Goal: Task Accomplishment & Management: Manage account settings

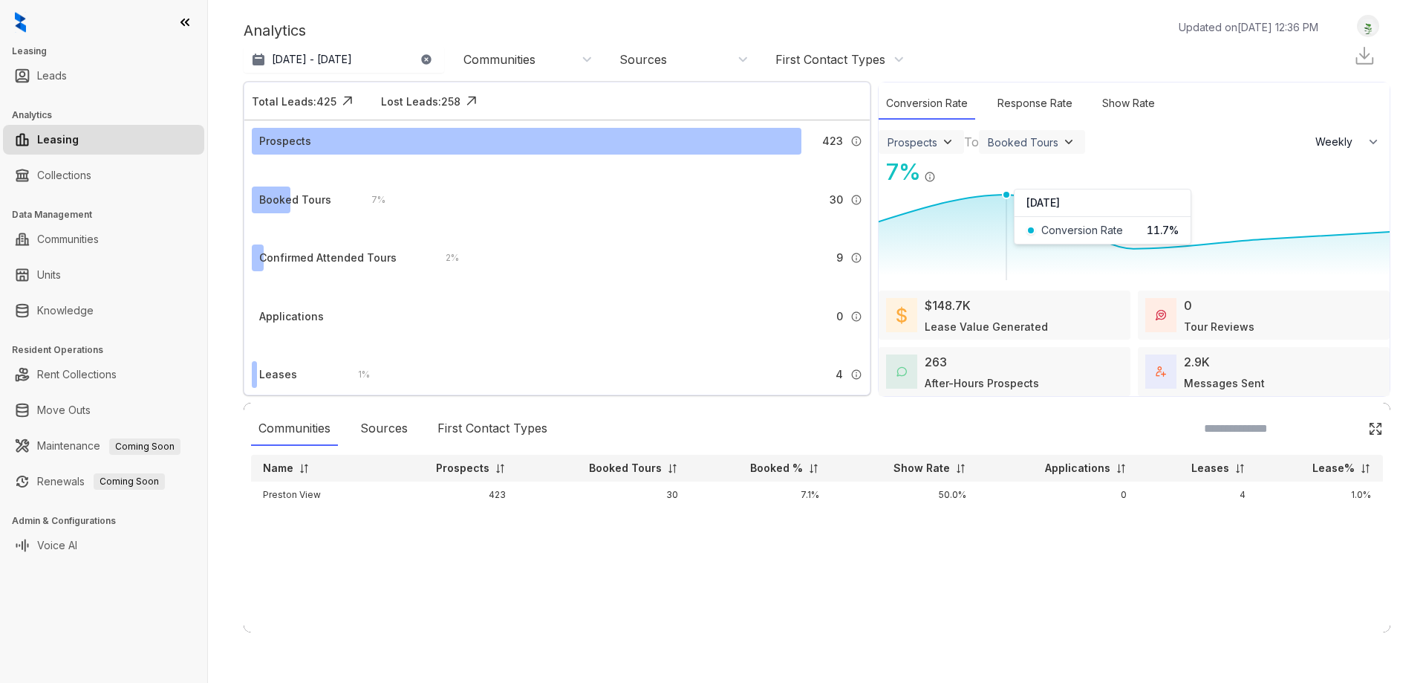
select select "******"
click at [81, 177] on link "Collections" at bounding box center [64, 175] width 54 height 30
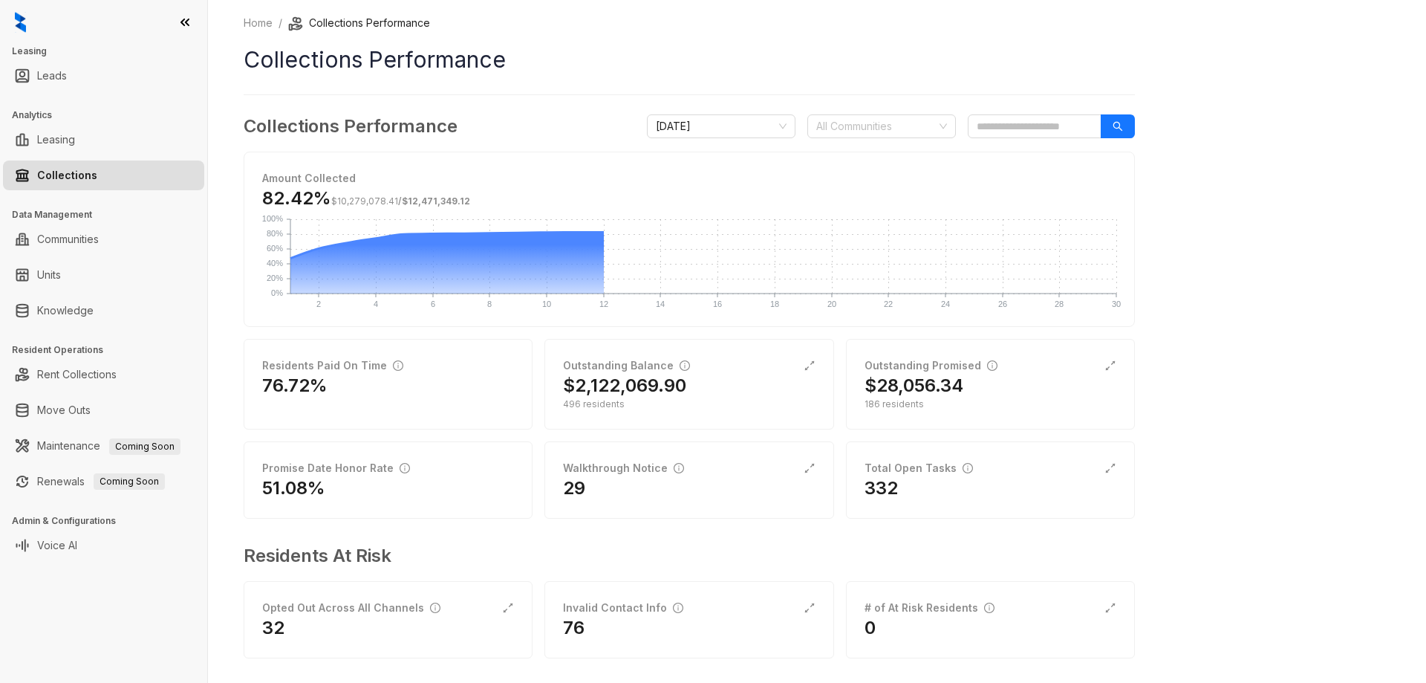
click at [187, 22] on icon at bounding box center [185, 22] width 15 height 15
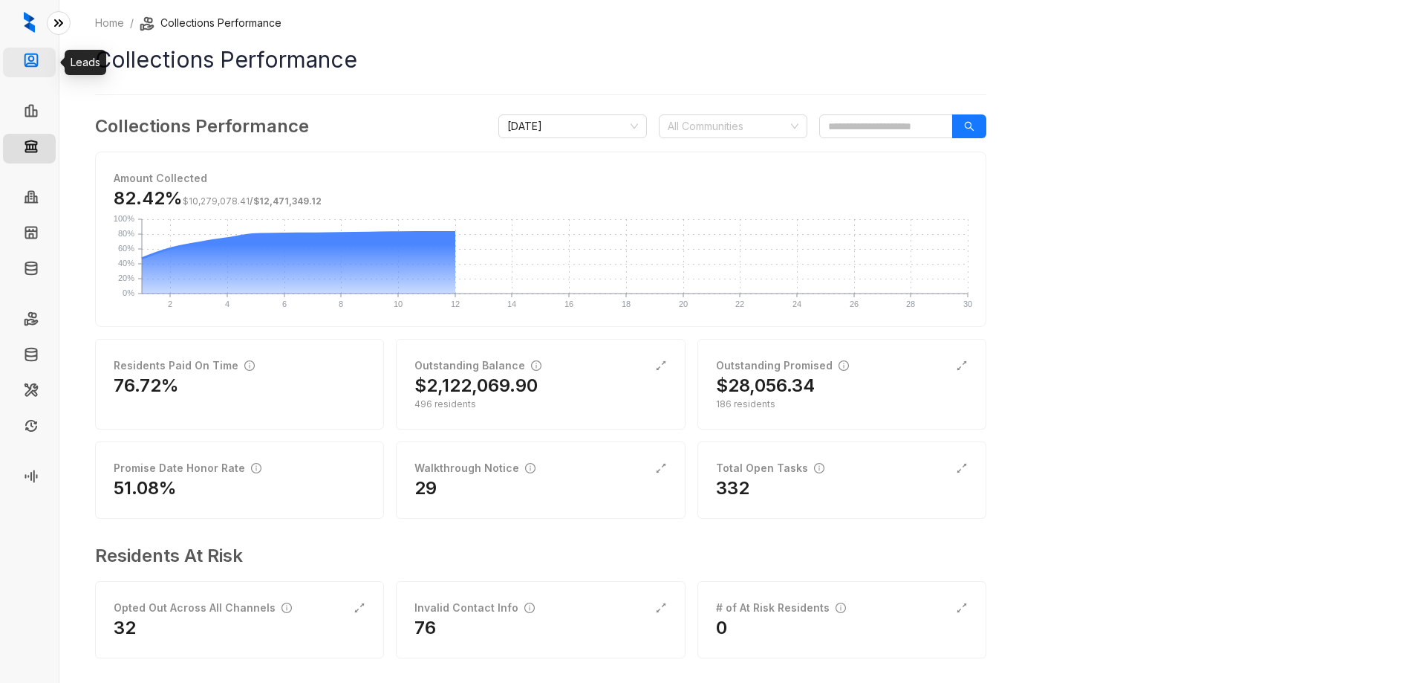
click at [46, 54] on link "Leads" at bounding box center [61, 63] width 30 height 30
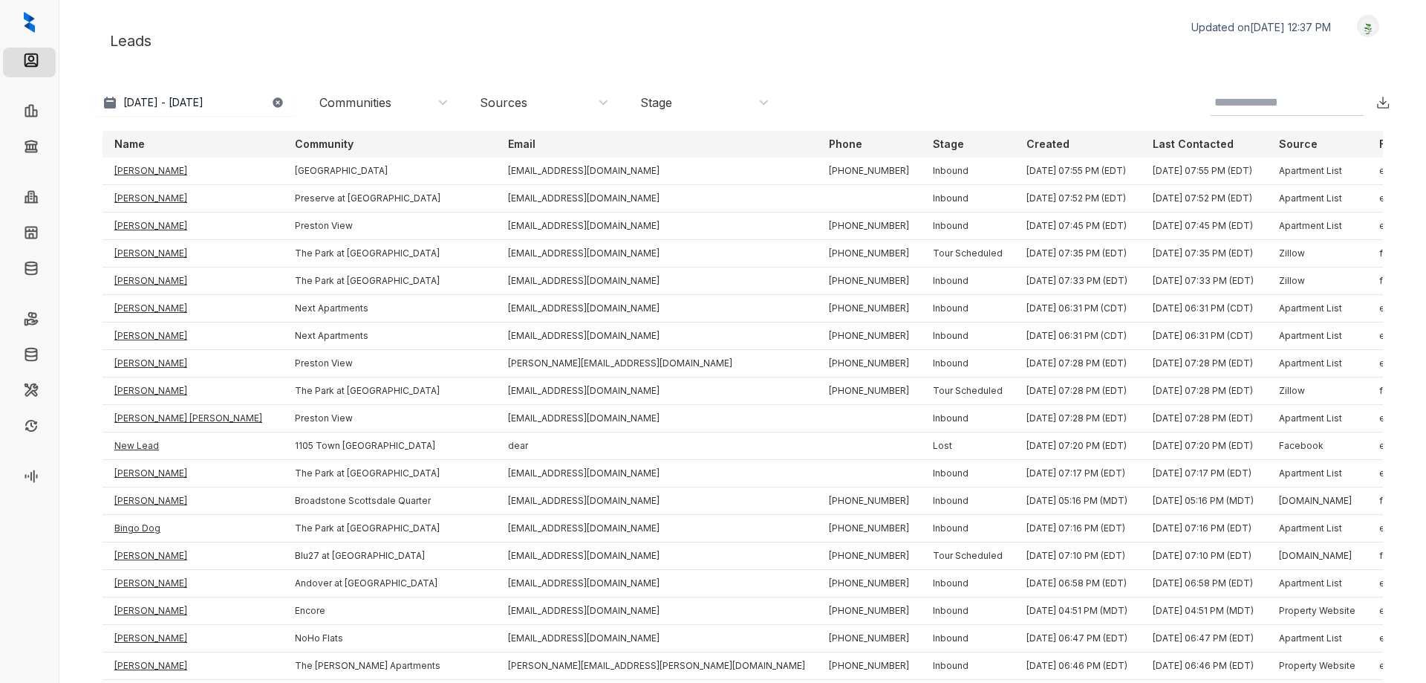
click at [1358, 23] on img at bounding box center [1368, 27] width 21 height 16
click at [1285, 53] on div "Logout" at bounding box center [1330, 51] width 91 height 20
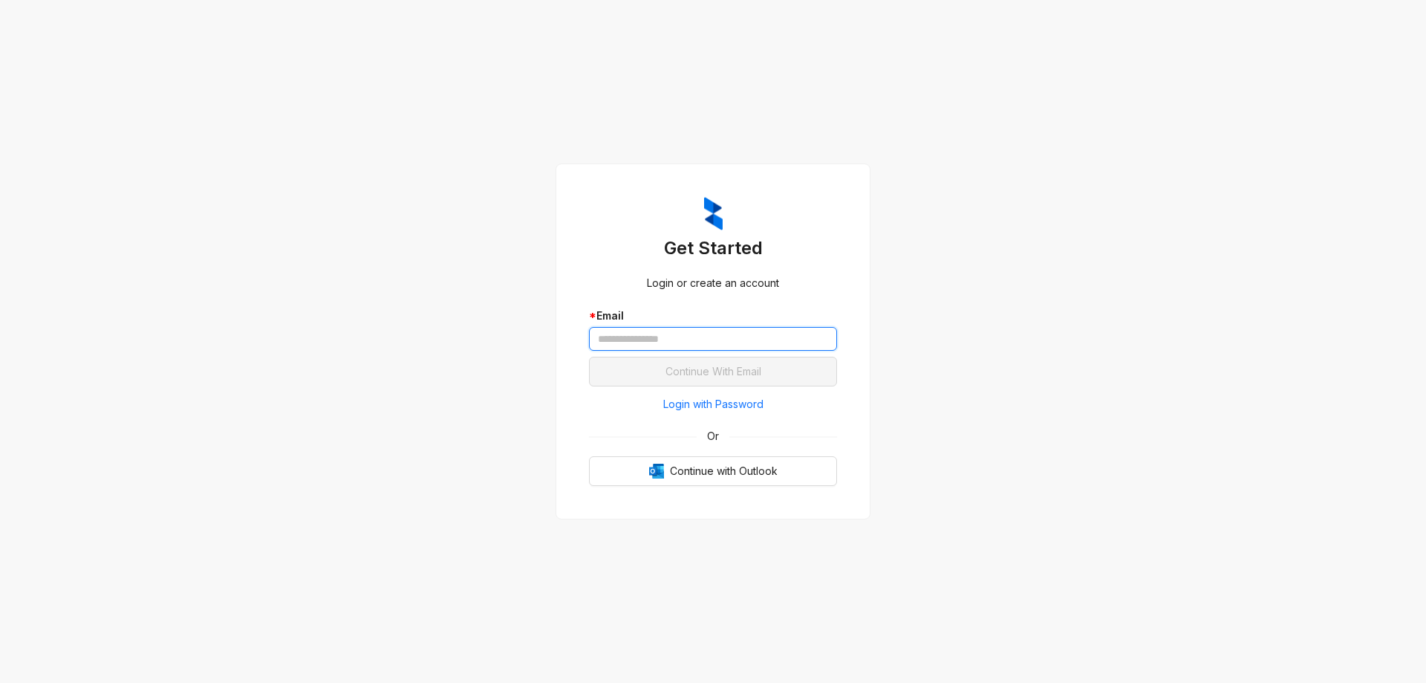
click at [718, 342] on input "text" at bounding box center [713, 339] width 248 height 24
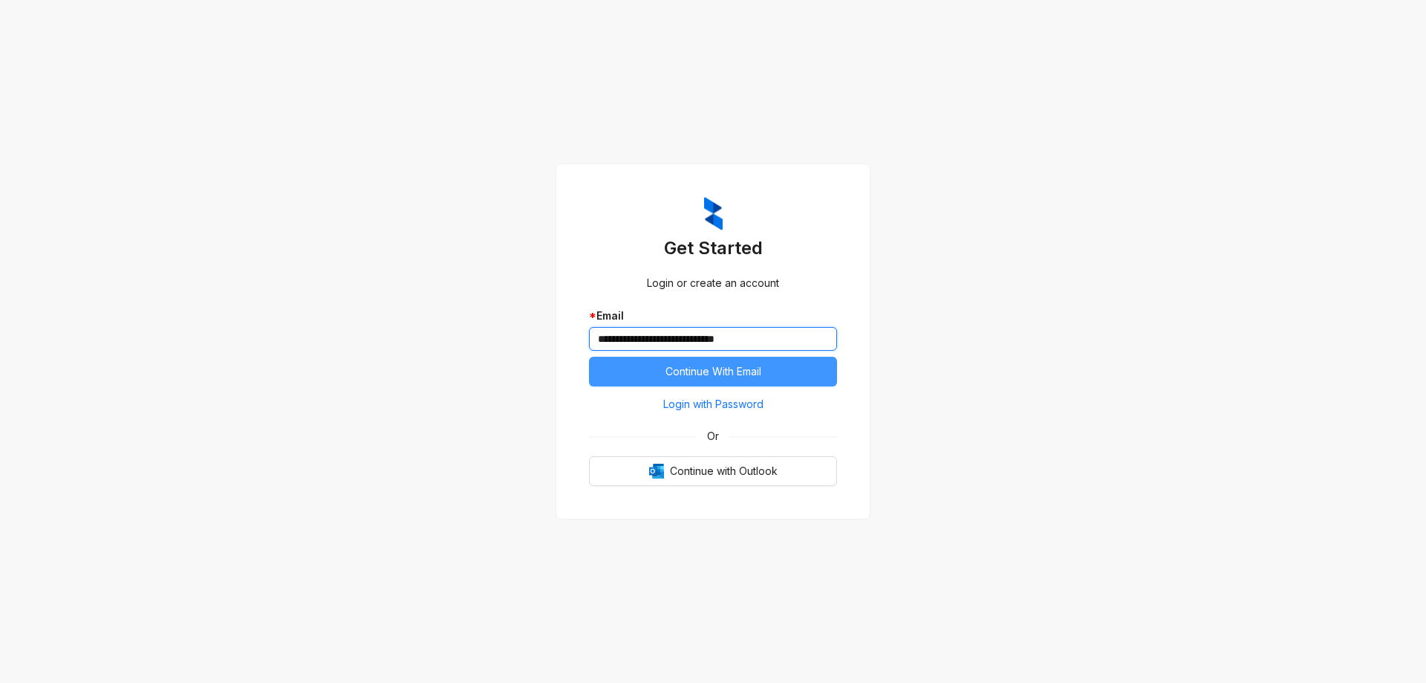
type input "**********"
click at [677, 368] on span "Continue With Email" at bounding box center [714, 371] width 96 height 16
click at [671, 371] on span "Continue With Email" at bounding box center [714, 371] width 96 height 16
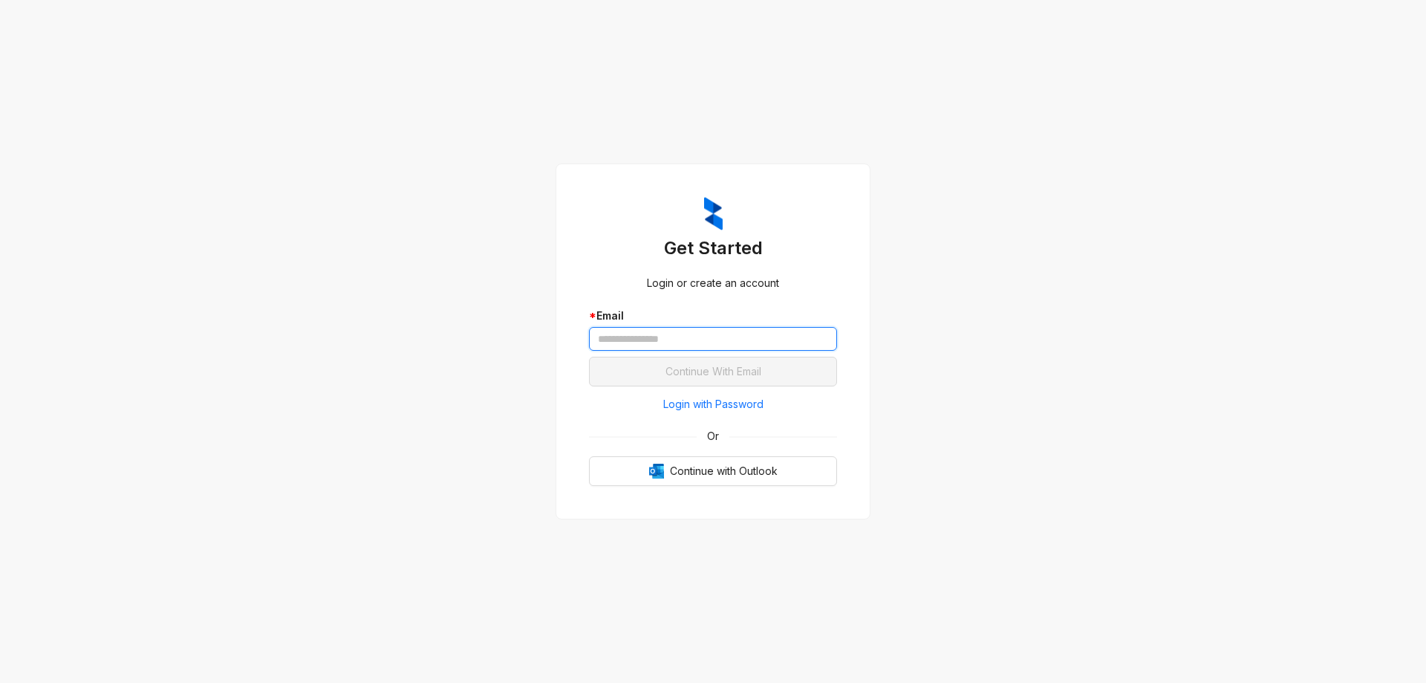
click at [705, 338] on input "text" at bounding box center [713, 339] width 248 height 24
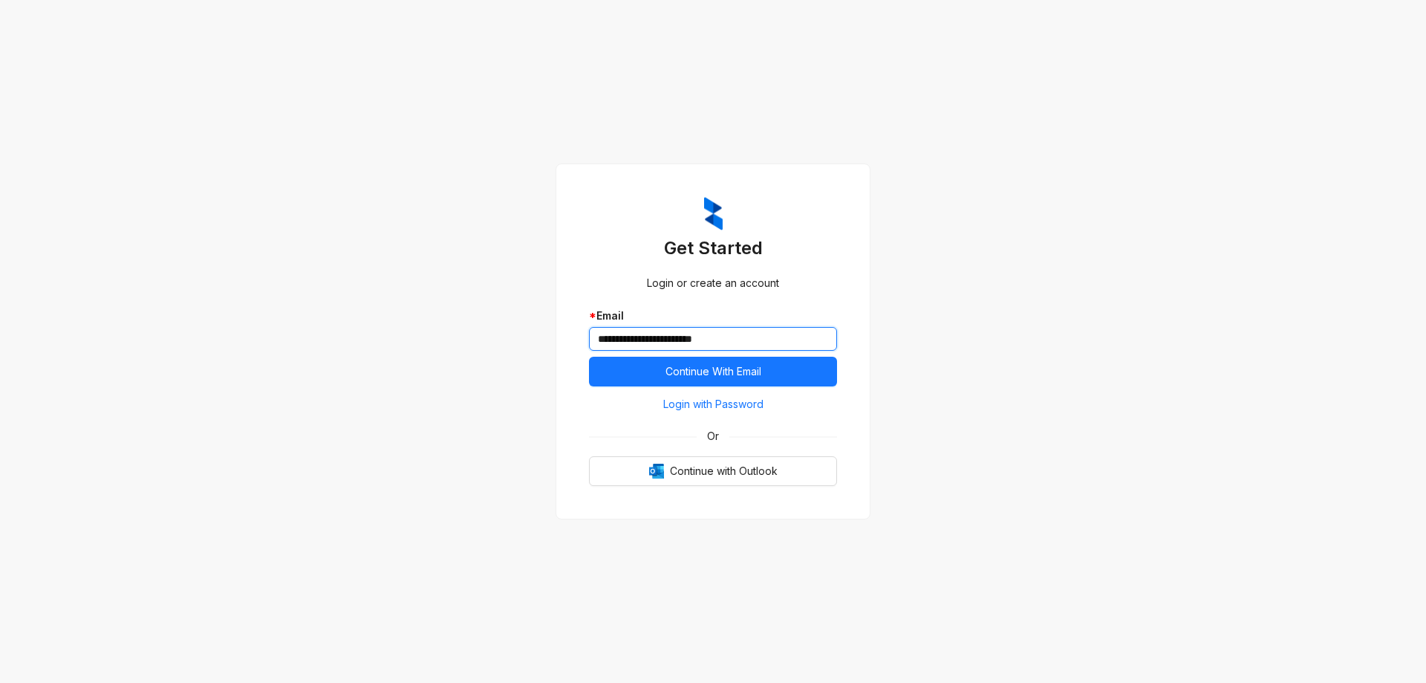
type input "**********"
click at [589, 357] on button "Continue With Email" at bounding box center [713, 372] width 248 height 30
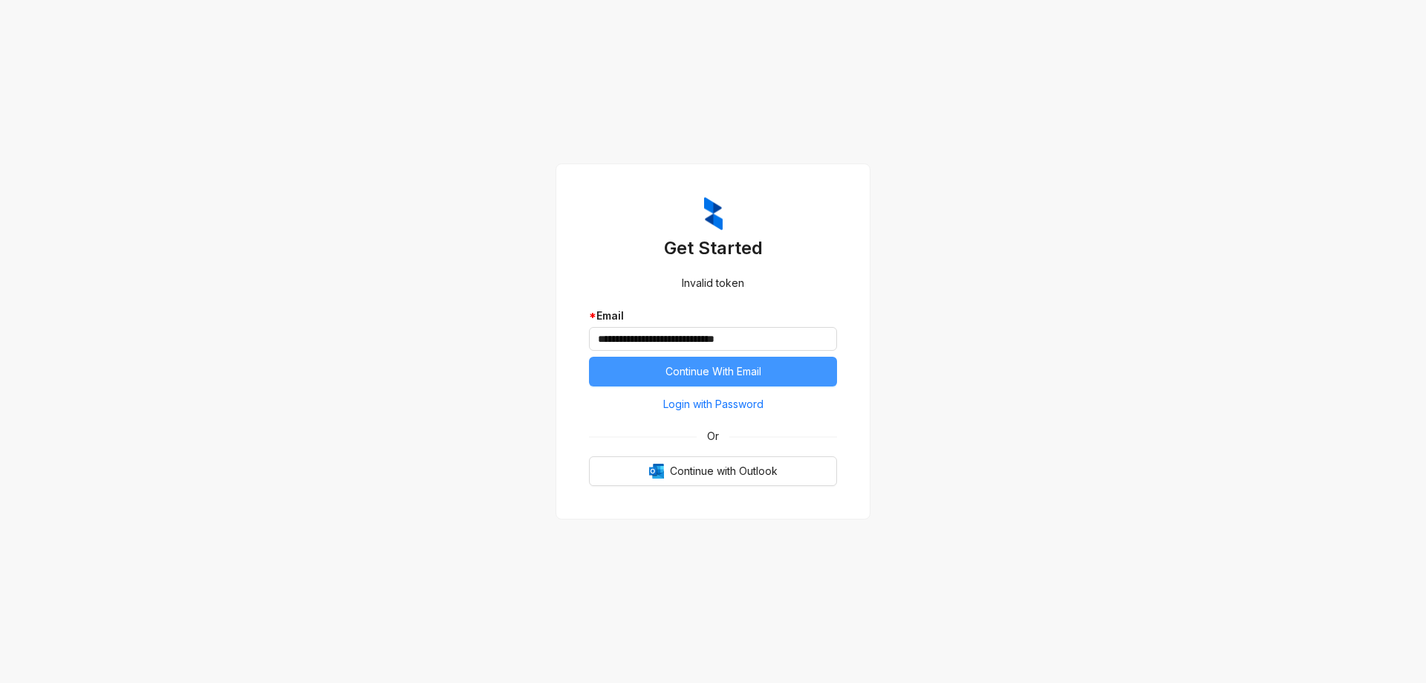
click at [756, 371] on span "Continue With Email" at bounding box center [714, 371] width 96 height 16
click at [711, 402] on span "Login with Password" at bounding box center [713, 404] width 100 height 16
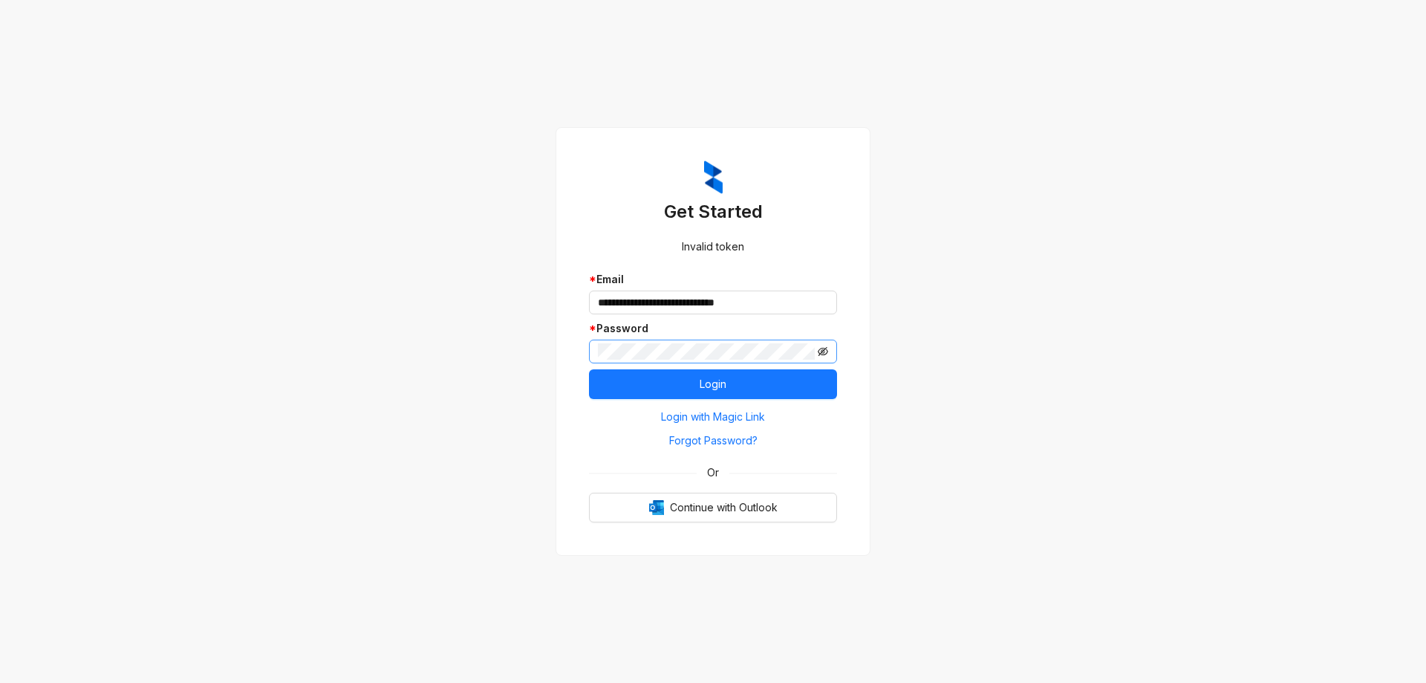
click at [824, 349] on icon "eye-invisible" at bounding box center [823, 351] width 10 height 10
click at [728, 385] on button "Login" at bounding box center [713, 384] width 248 height 30
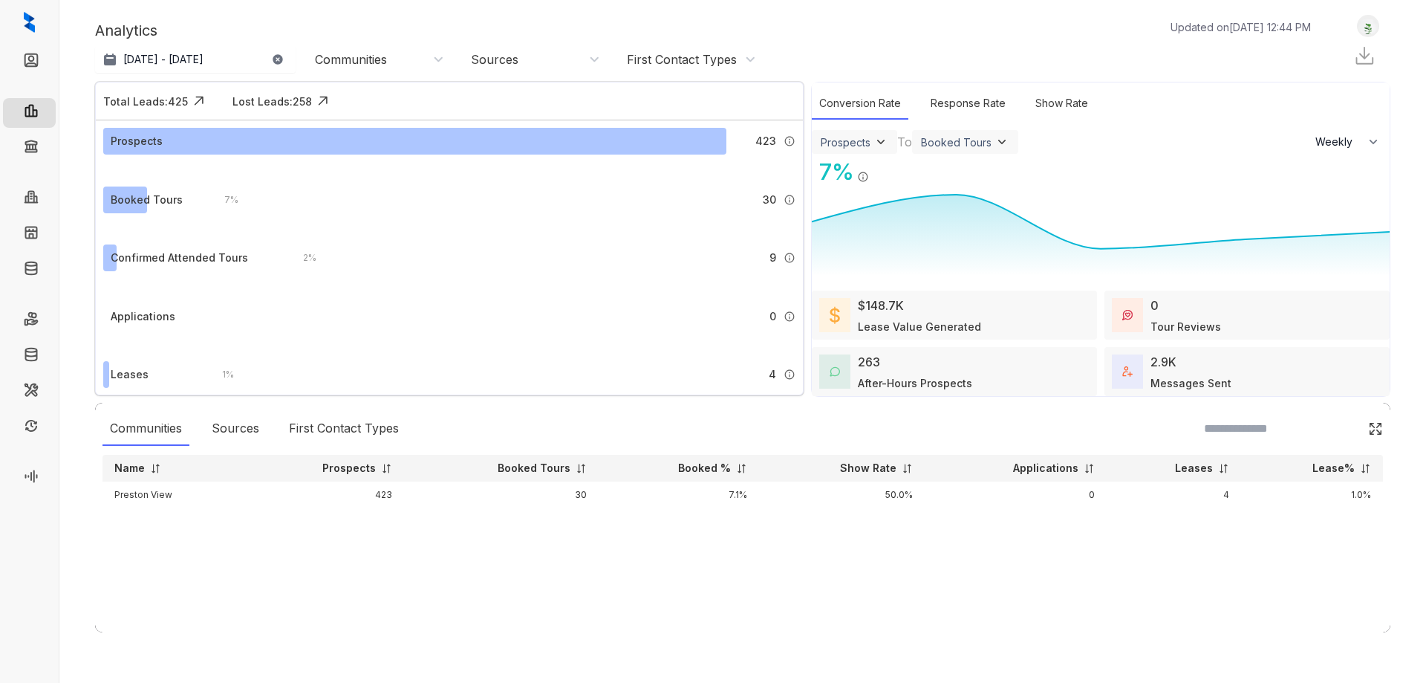
select select "******"
click at [46, 143] on link "Collections" at bounding box center [73, 149] width 54 height 30
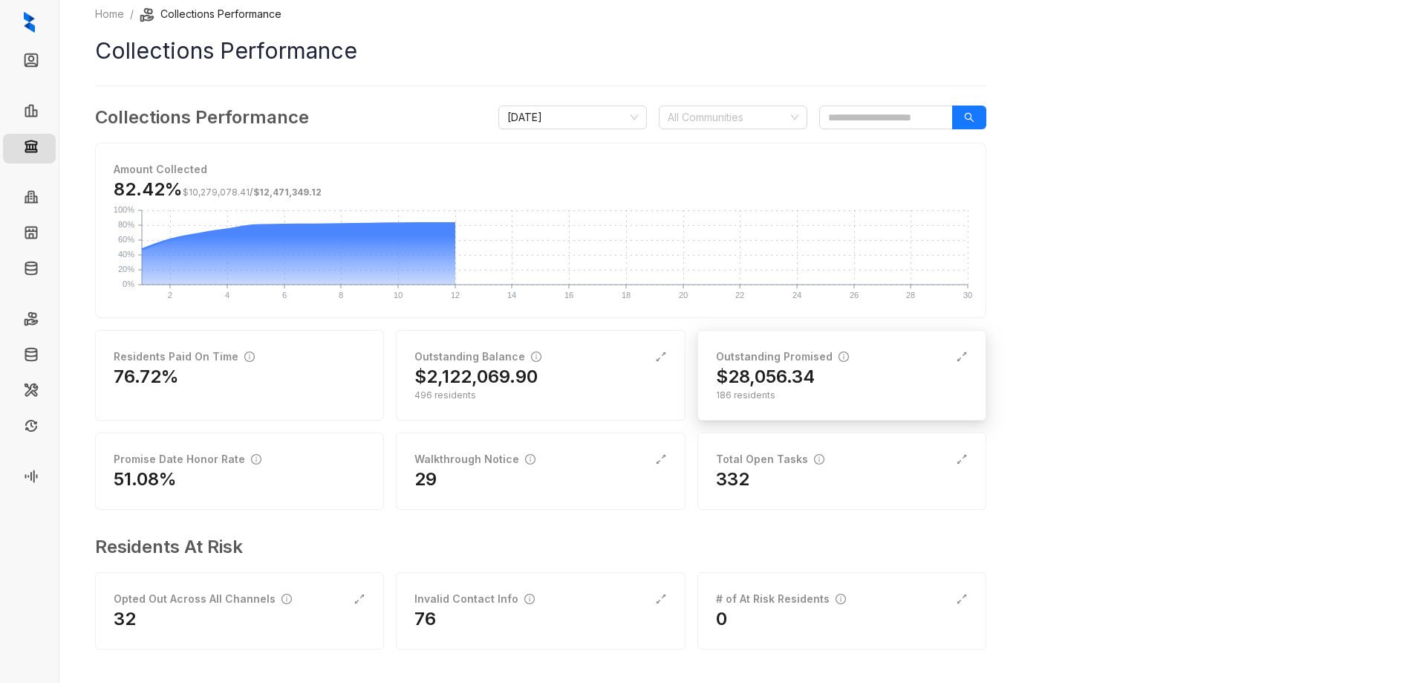
scroll to position [11, 0]
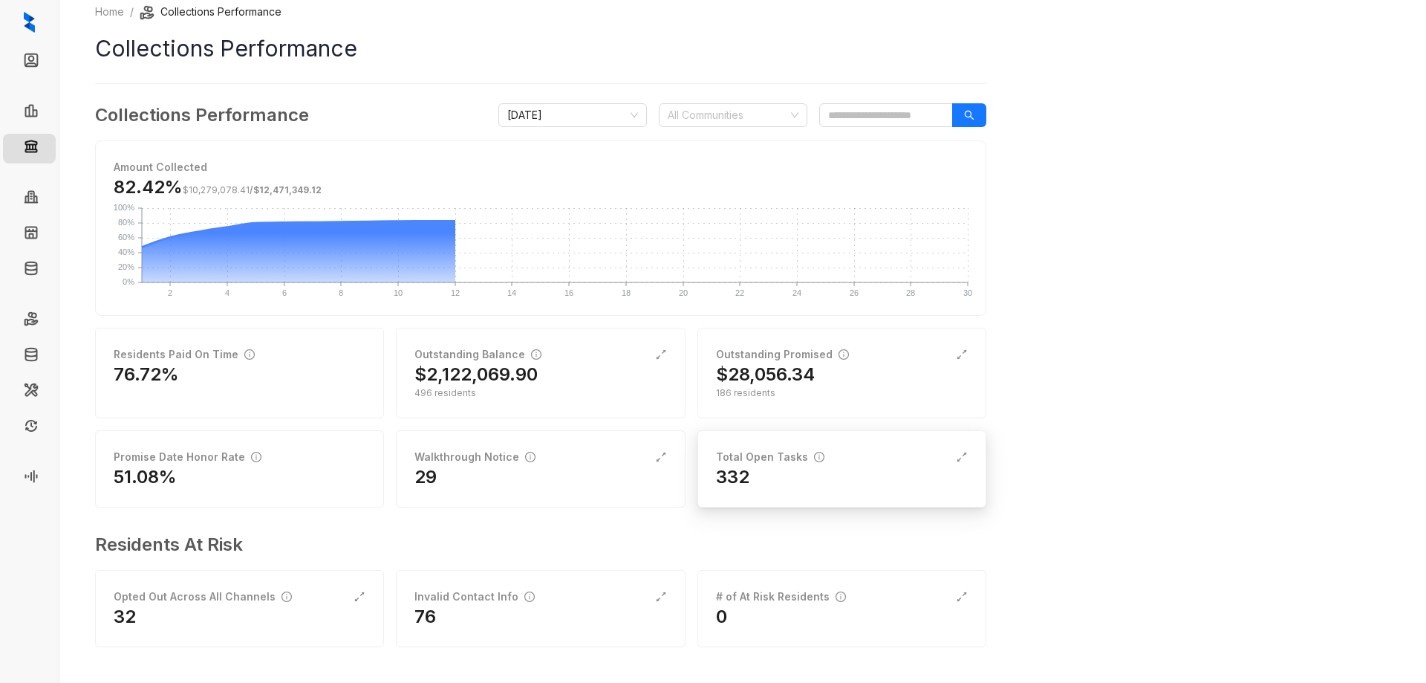
click at [897, 454] on div "Total Open Tasks" at bounding box center [842, 457] width 252 height 16
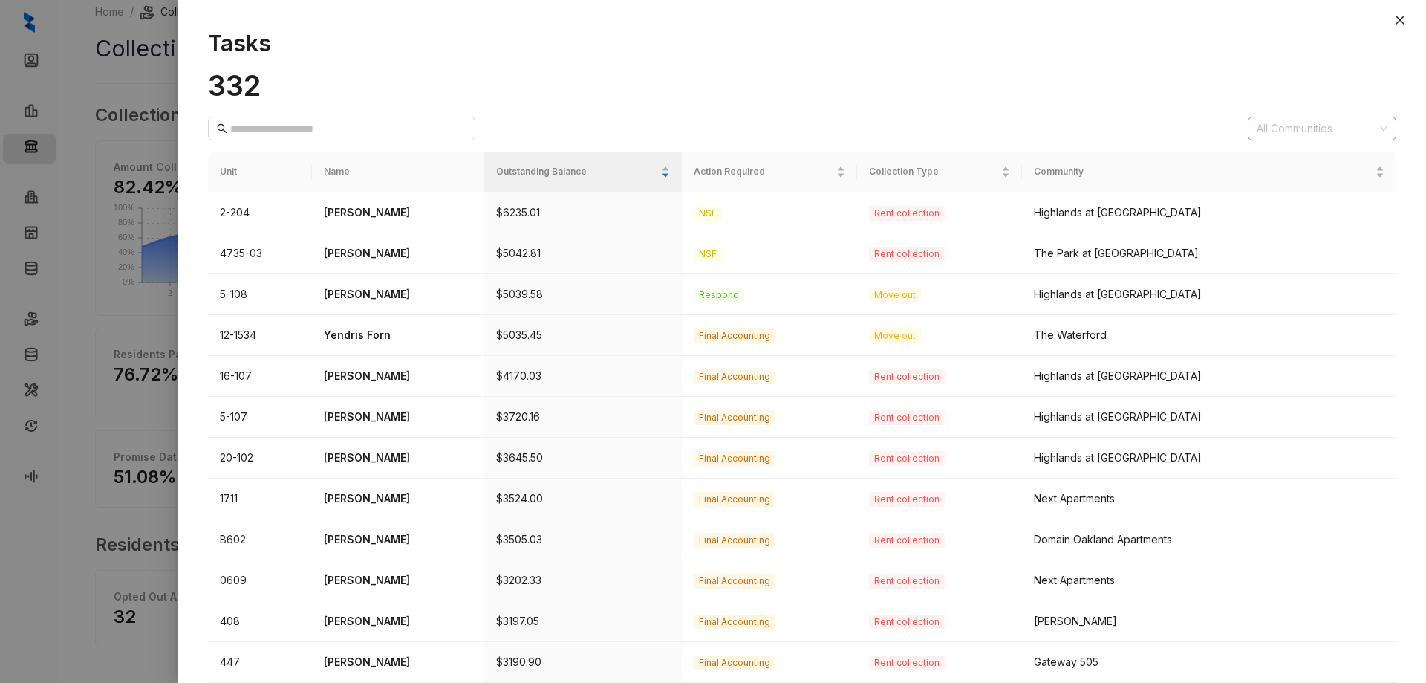
click at [1353, 129] on div at bounding box center [1314, 128] width 127 height 21
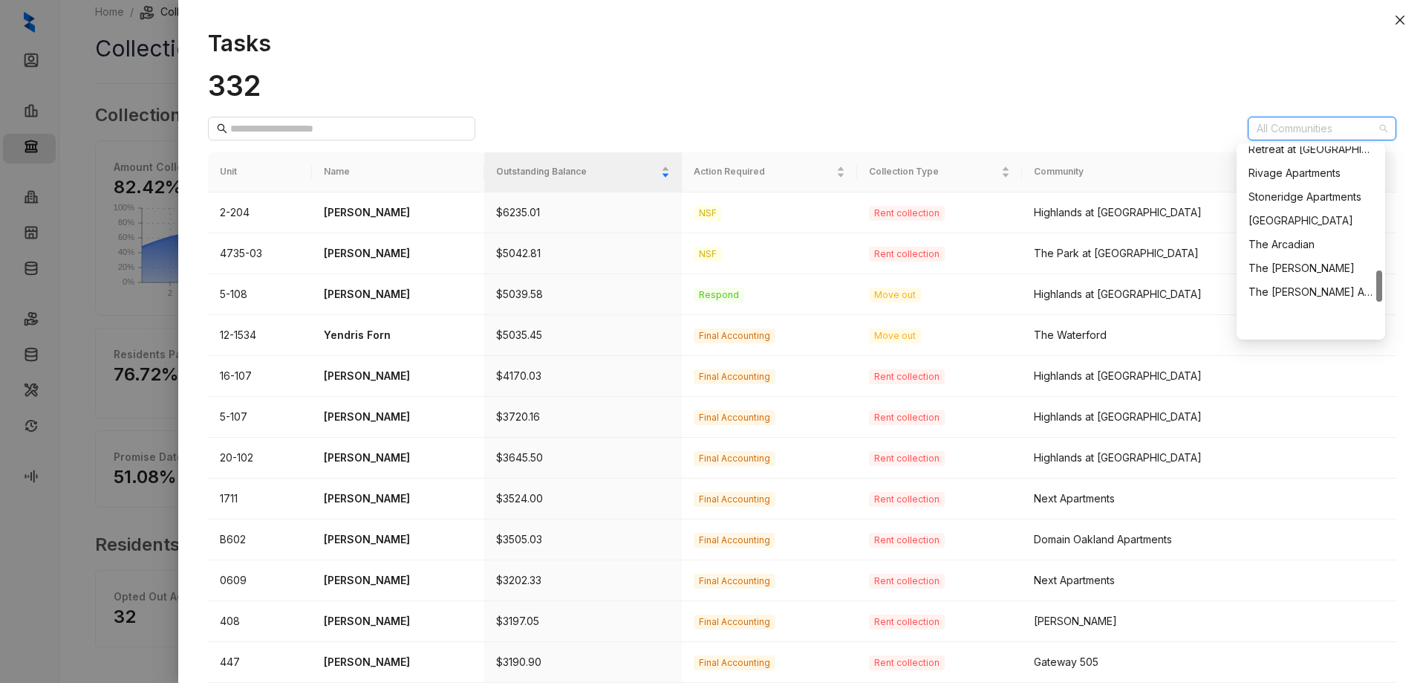
scroll to position [743, 0]
click at [1270, 196] on div "Preston View" at bounding box center [1311, 200] width 125 height 16
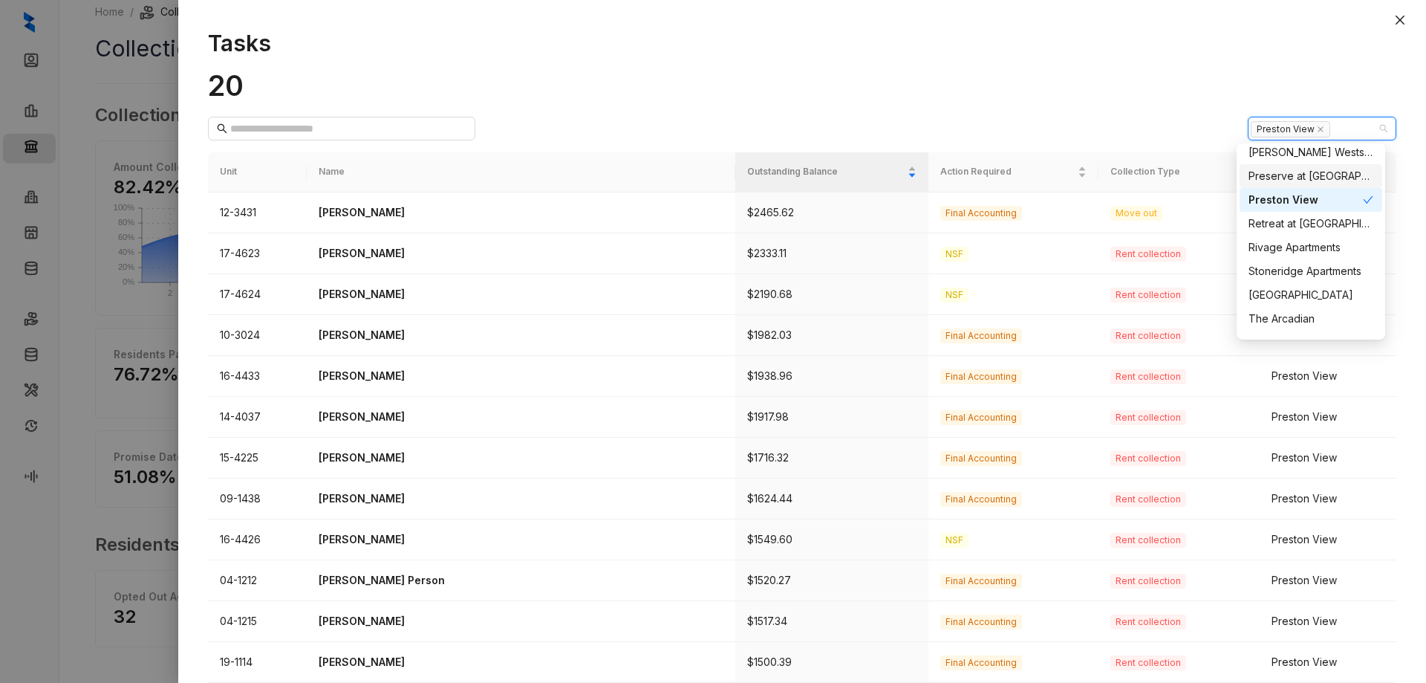
click at [974, 45] on h1 "Tasks" at bounding box center [802, 43] width 1189 height 27
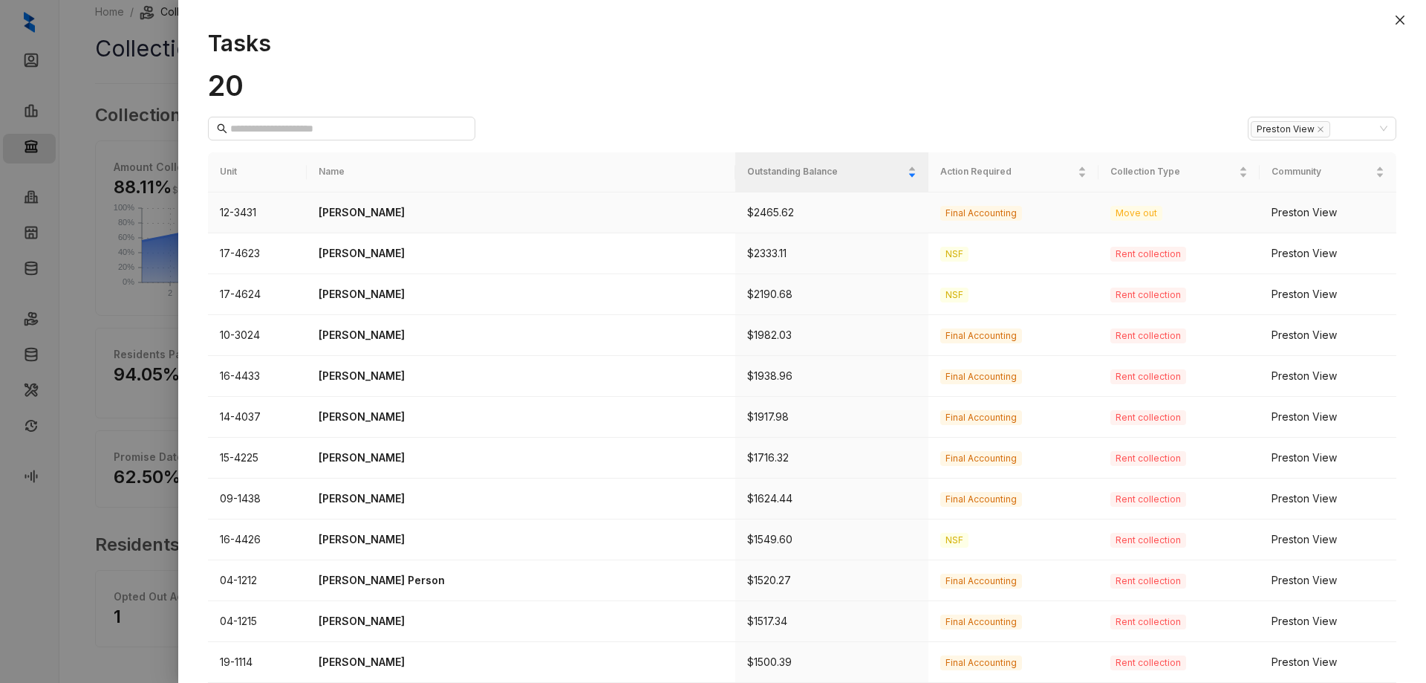
click at [299, 209] on td "12-3431" at bounding box center [257, 212] width 99 height 41
click at [468, 211] on p "[PERSON_NAME]" at bounding box center [521, 212] width 405 height 16
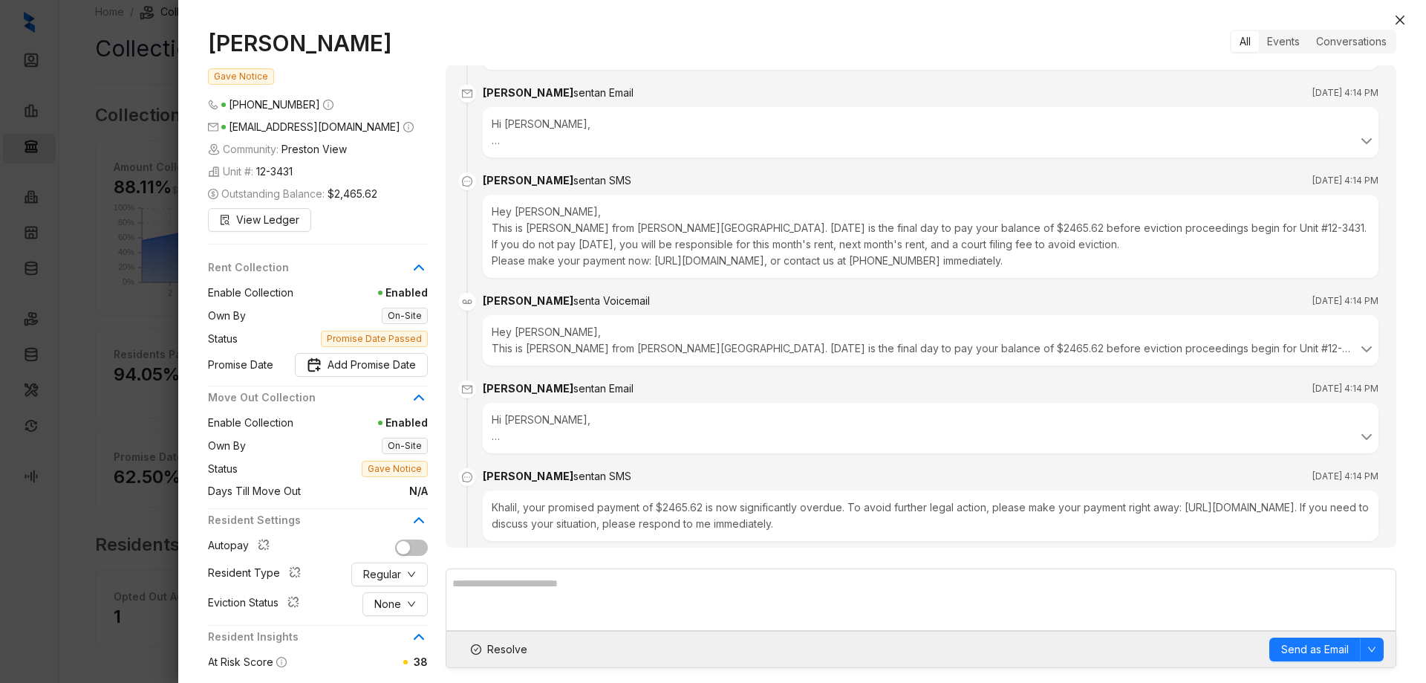
scroll to position [2256, 0]
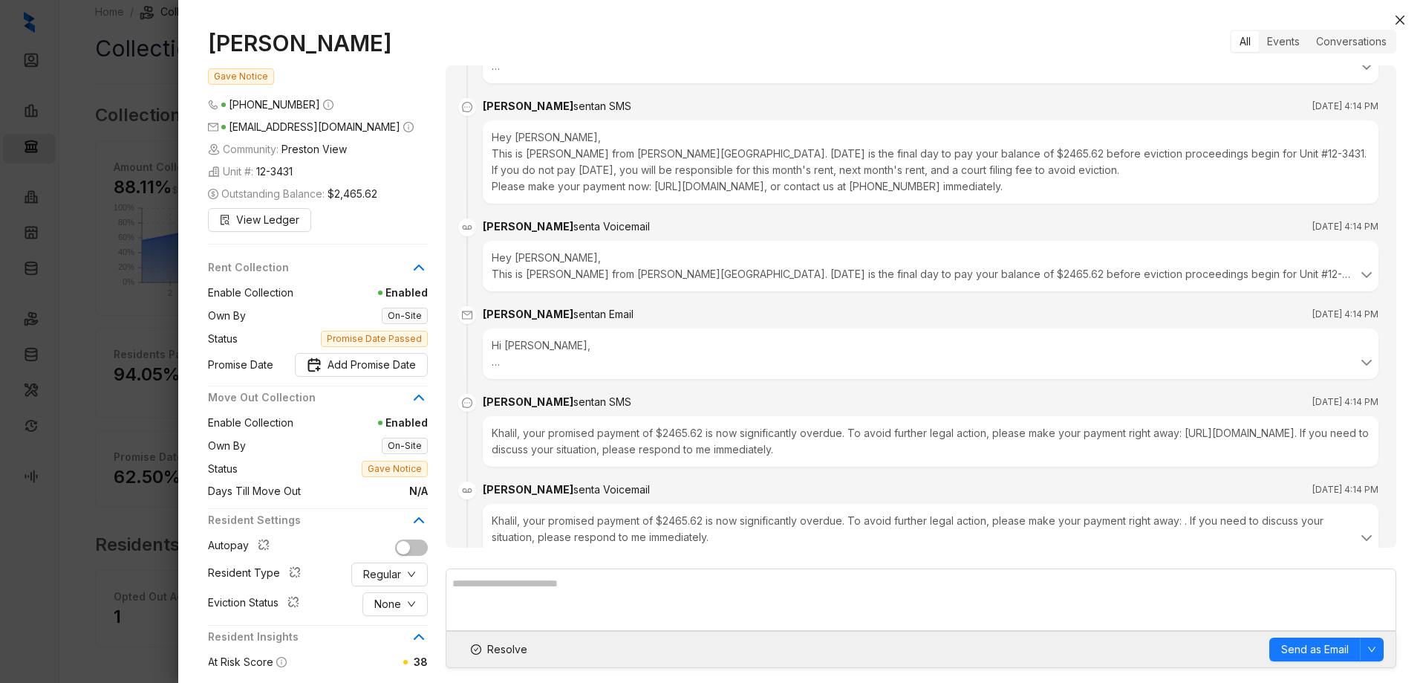
click at [495, 368] on br at bounding box center [496, 361] width 8 height 13
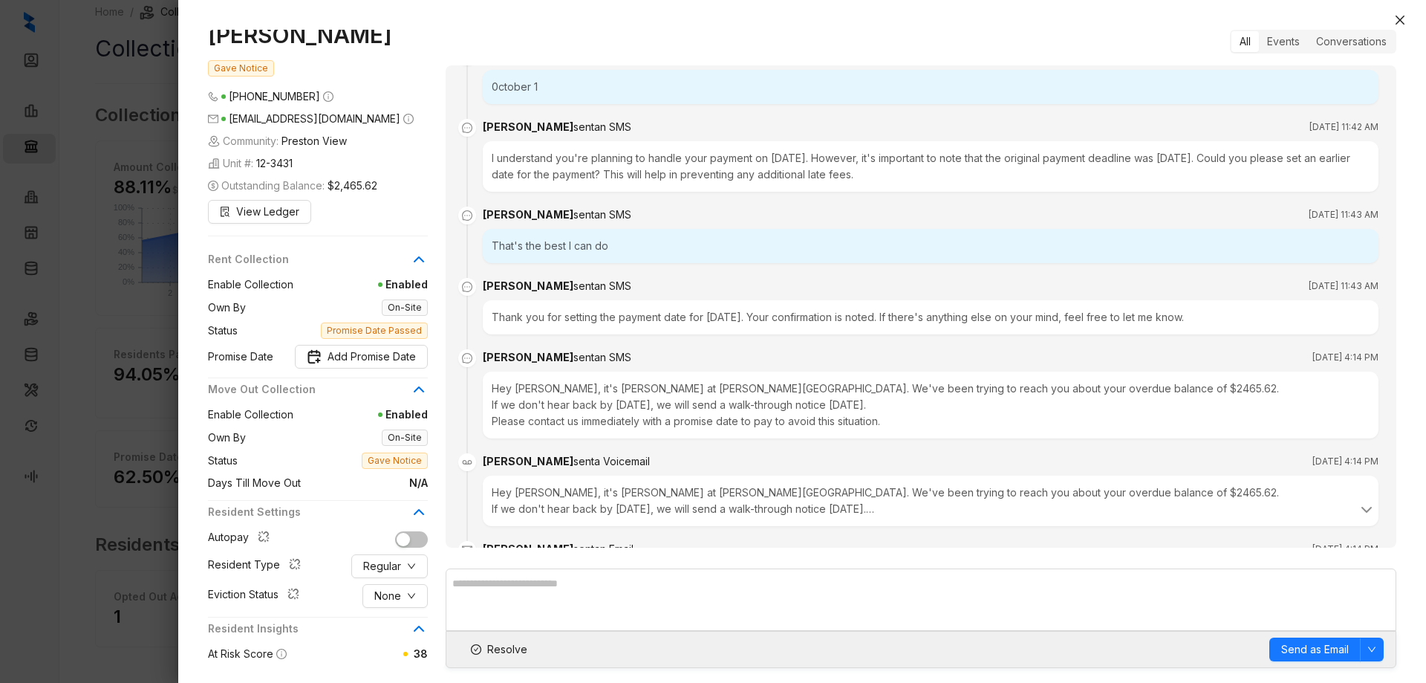
scroll to position [0, 0]
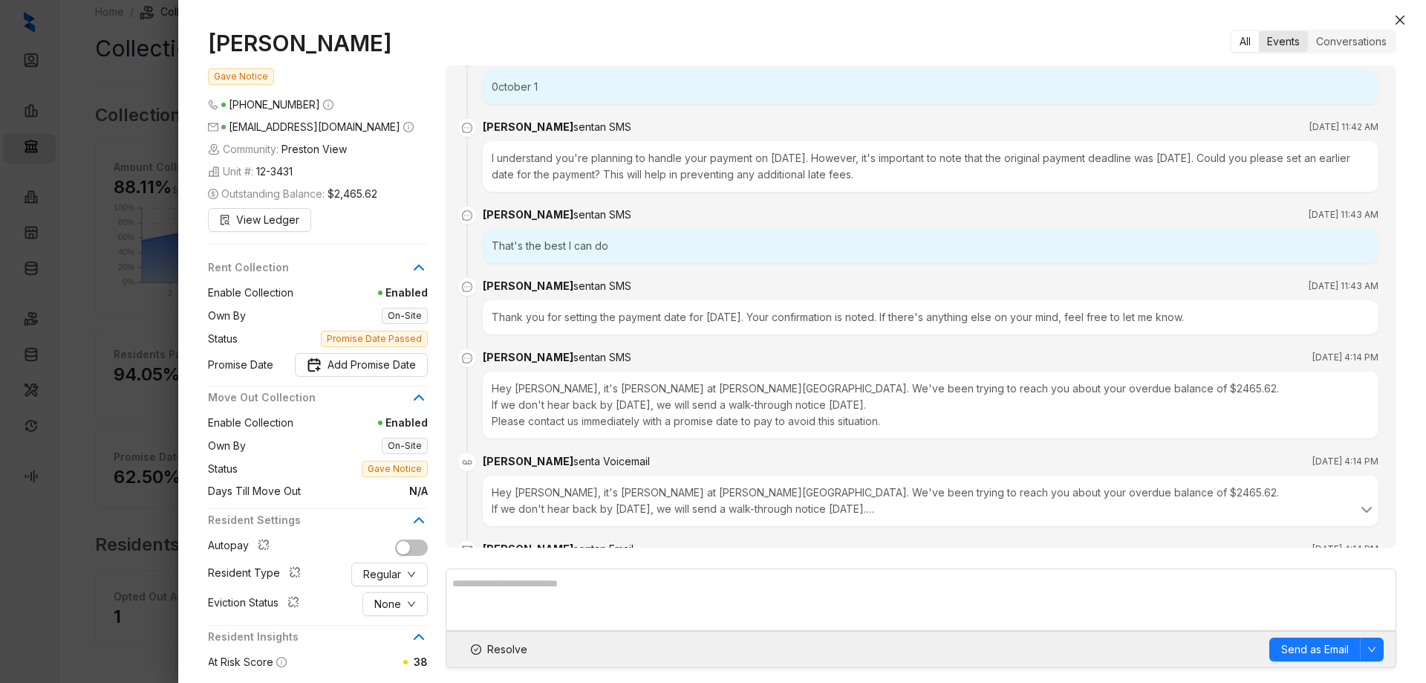
click at [1284, 41] on div "Events" at bounding box center [1283, 41] width 49 height 21
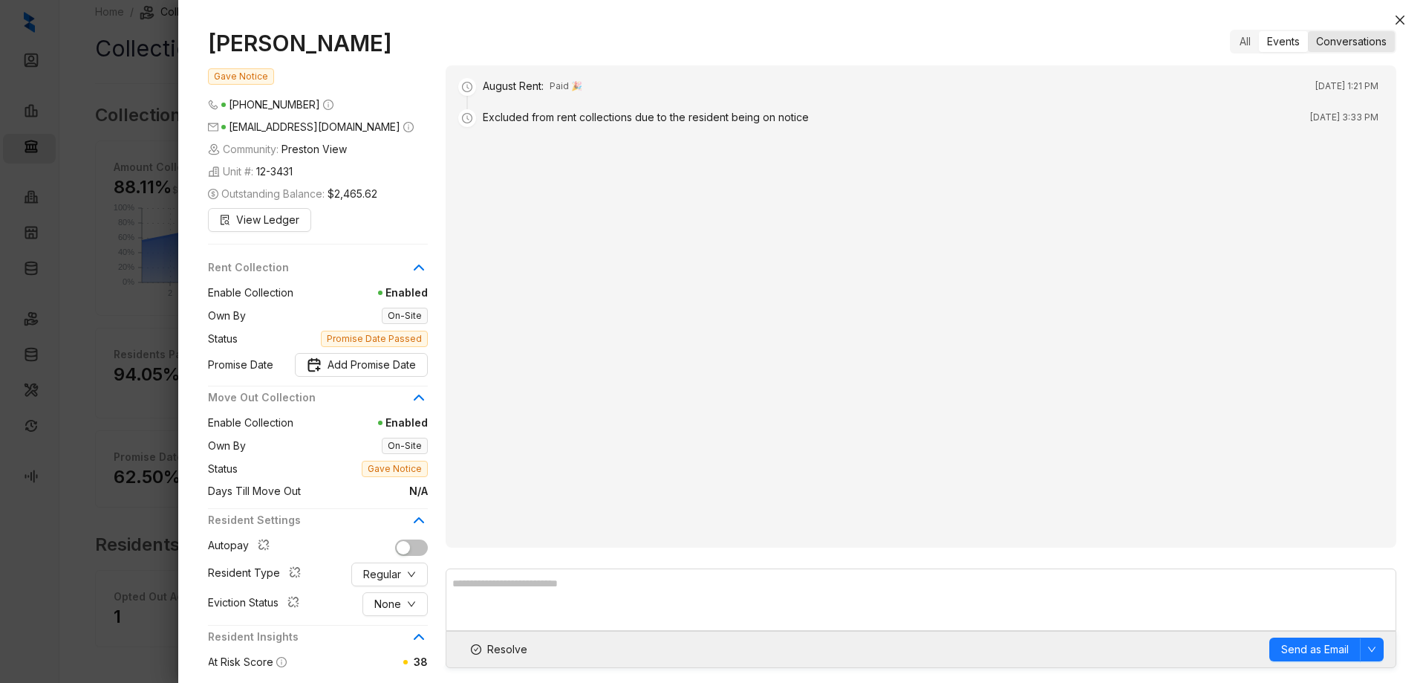
click at [1361, 37] on div "Conversations" at bounding box center [1351, 41] width 87 height 21
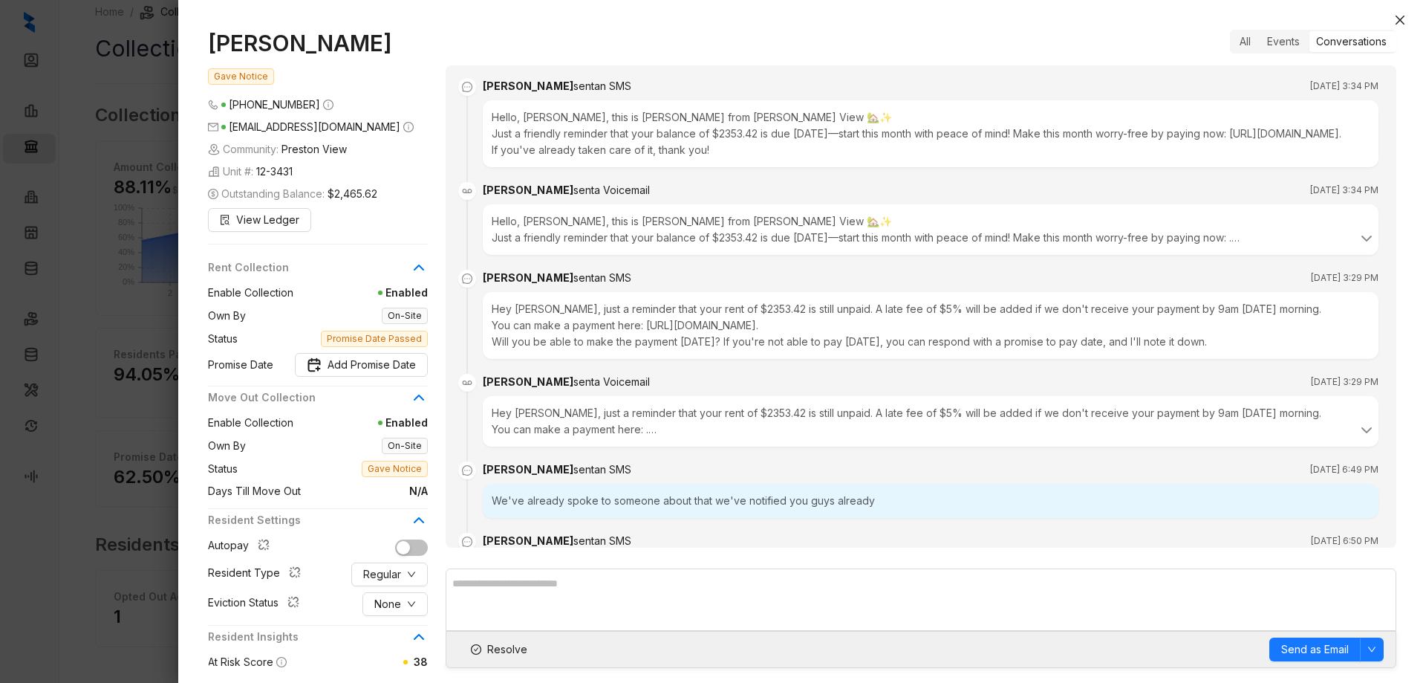
scroll to position [2342, 0]
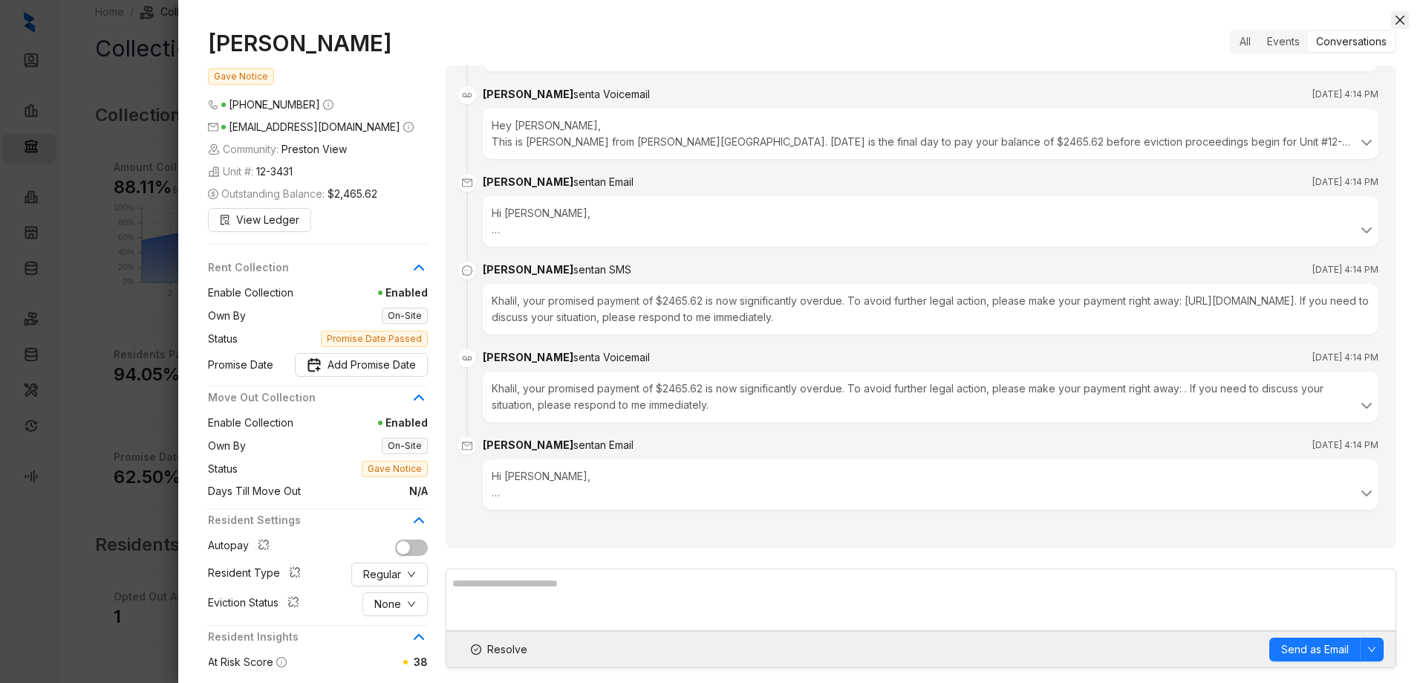
click at [1402, 22] on icon "close" at bounding box center [1400, 20] width 9 height 9
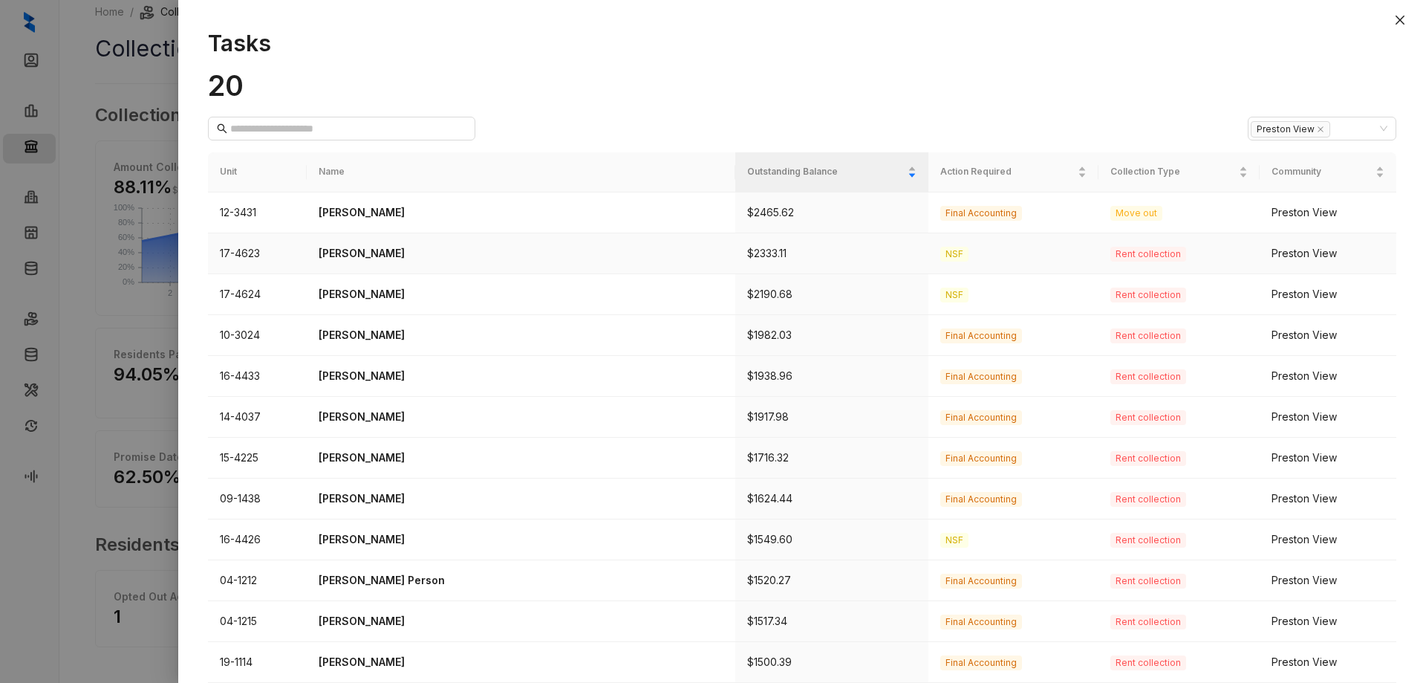
click at [448, 251] on p "[PERSON_NAME]" at bounding box center [521, 253] width 405 height 16
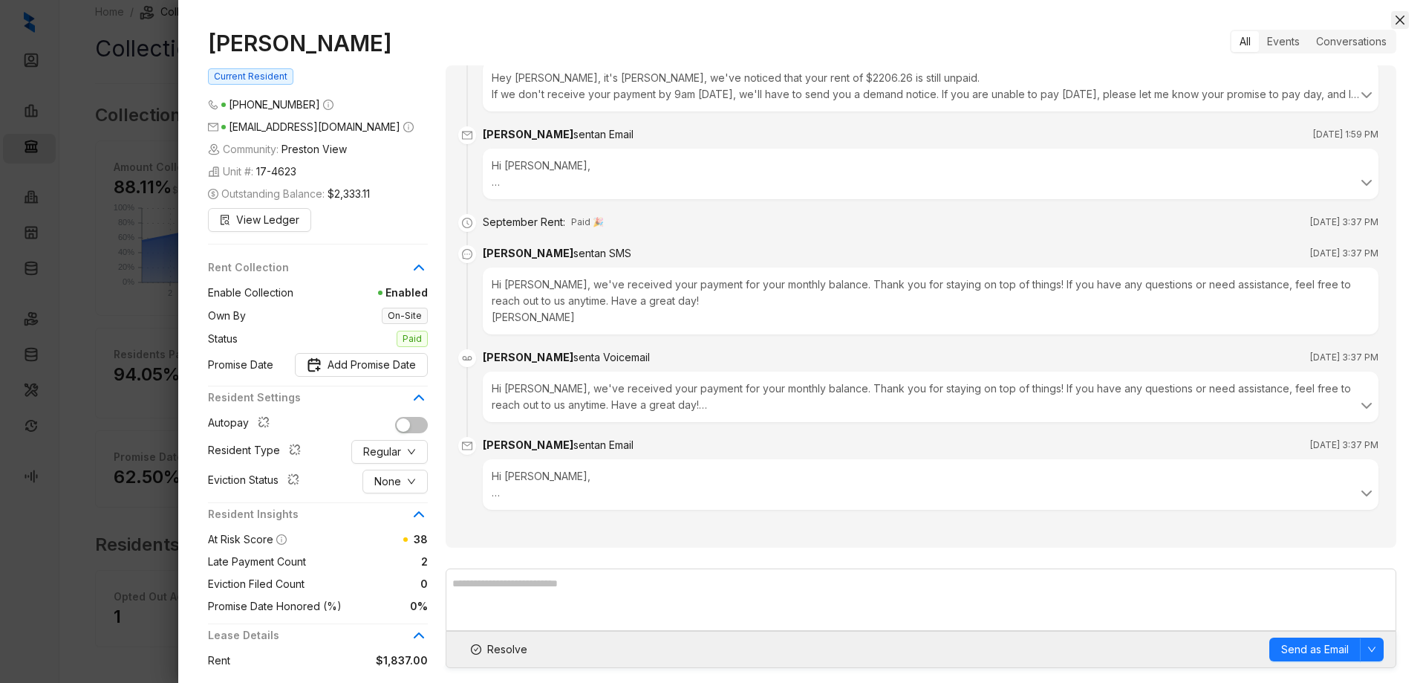
click at [1400, 15] on icon "close" at bounding box center [1400, 20] width 12 height 12
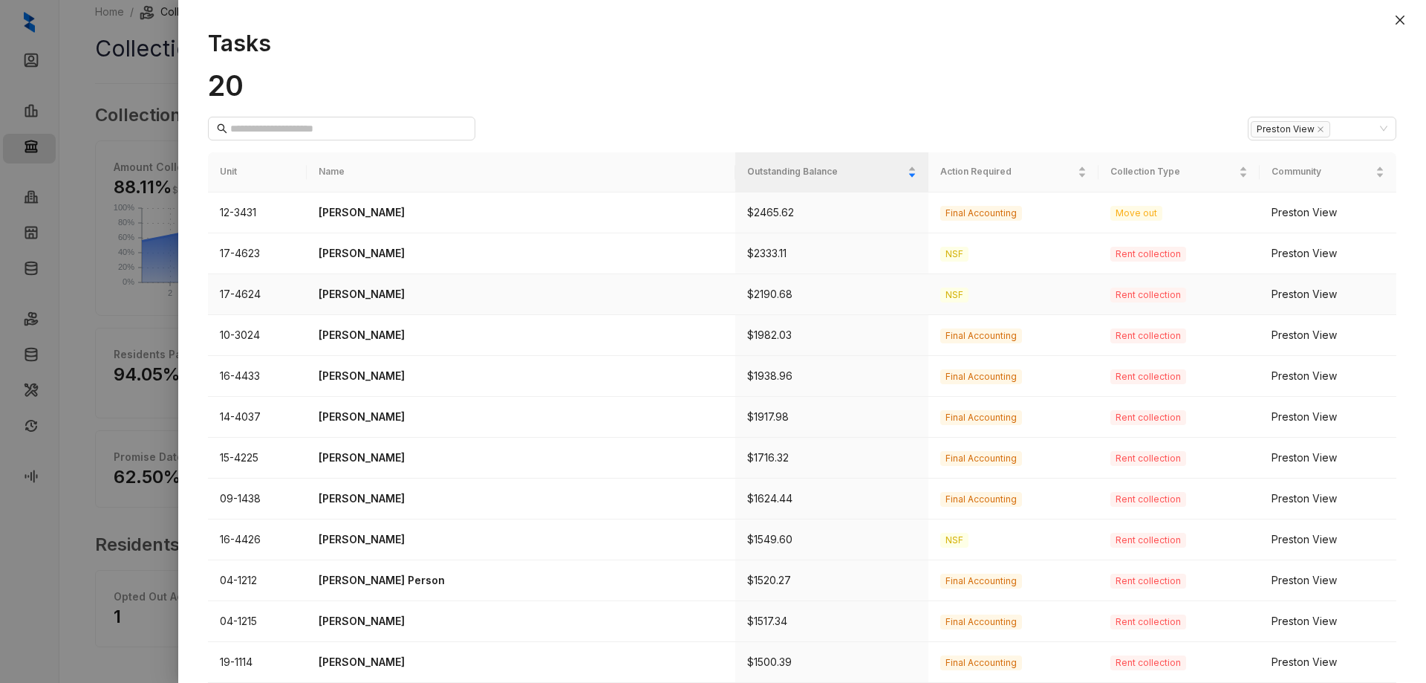
click at [372, 288] on p "[PERSON_NAME]" at bounding box center [521, 294] width 405 height 16
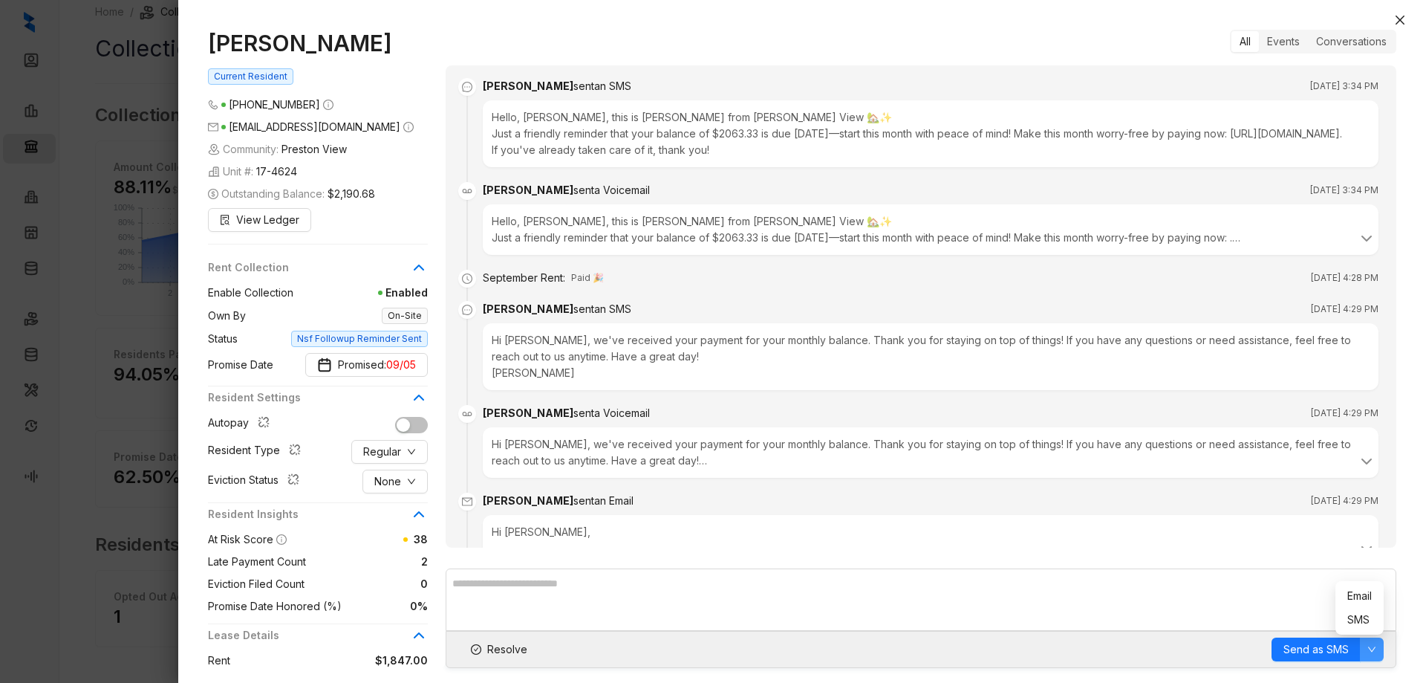
click at [1374, 649] on icon "down" at bounding box center [1371, 649] width 7 height 5
click at [1401, 17] on icon "close" at bounding box center [1400, 20] width 12 height 12
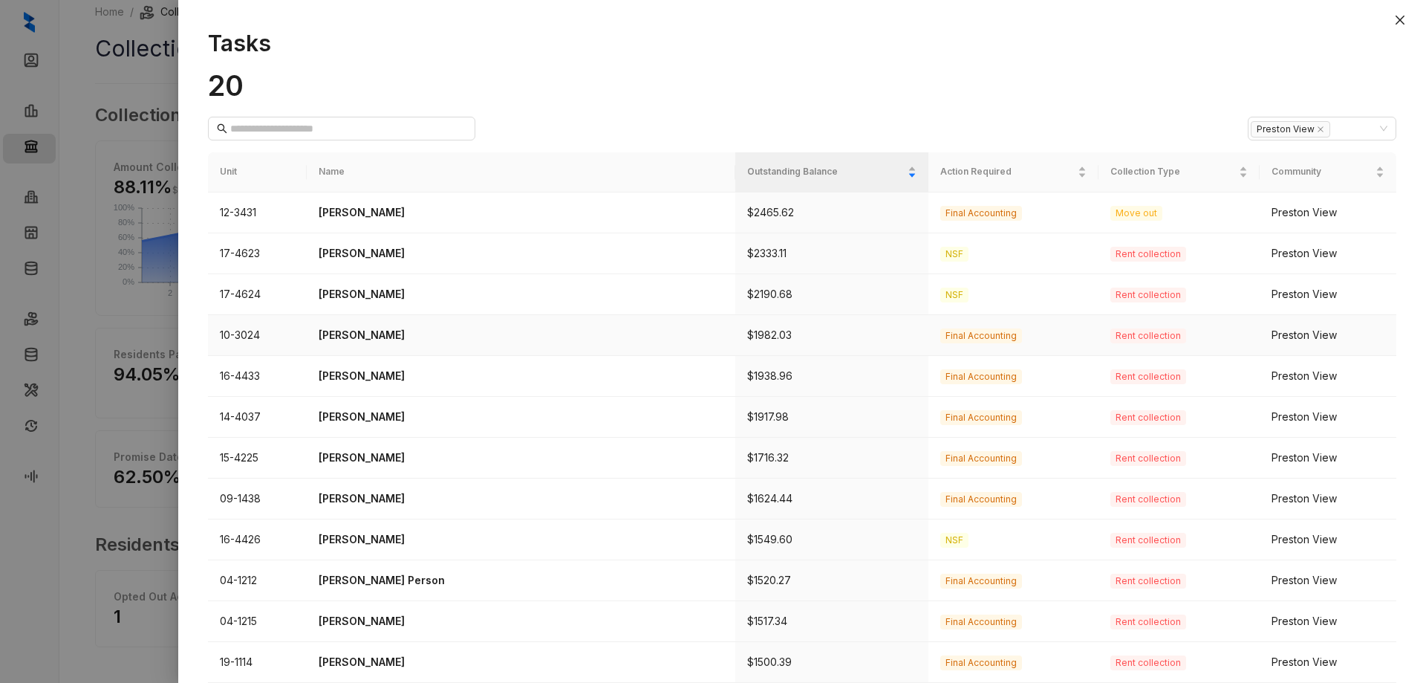
click at [440, 330] on p "[PERSON_NAME]" at bounding box center [521, 335] width 405 height 16
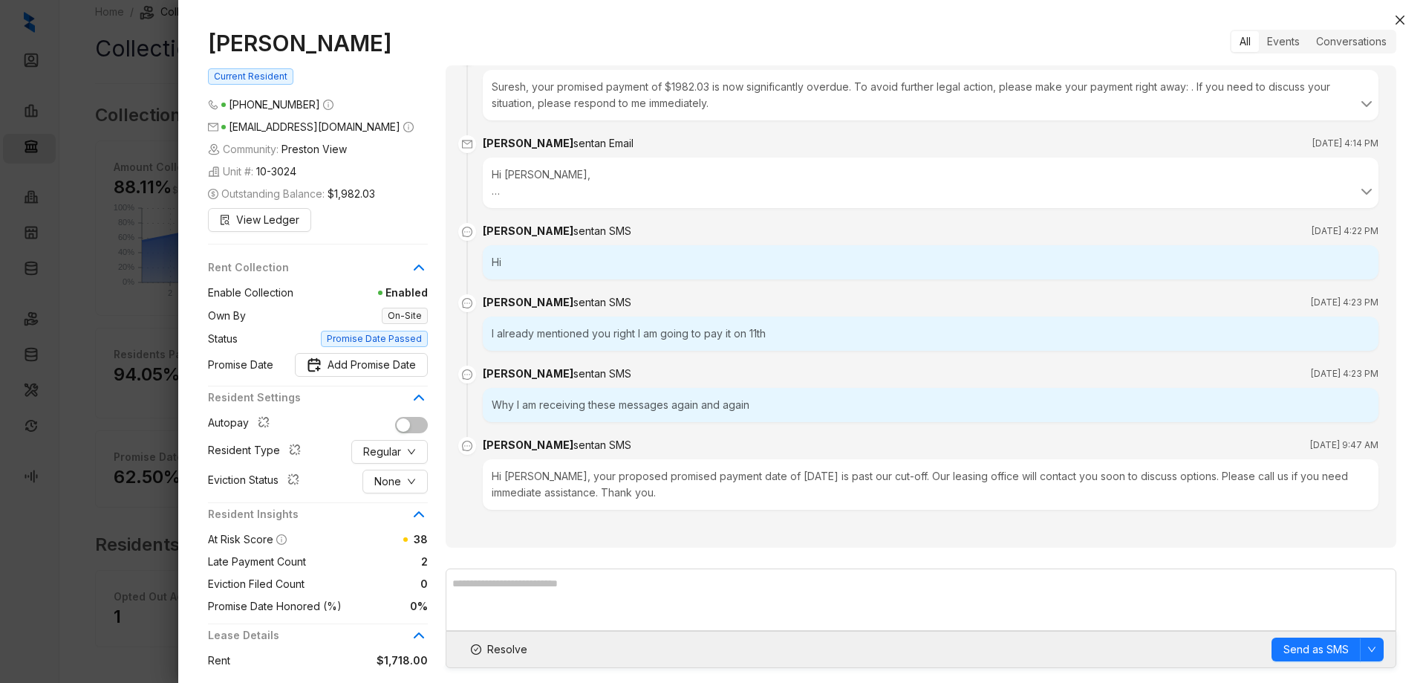
click at [236, 74] on span "Current Resident" at bounding box center [250, 76] width 85 height 16
click at [1400, 17] on icon "close" at bounding box center [1400, 20] width 12 height 12
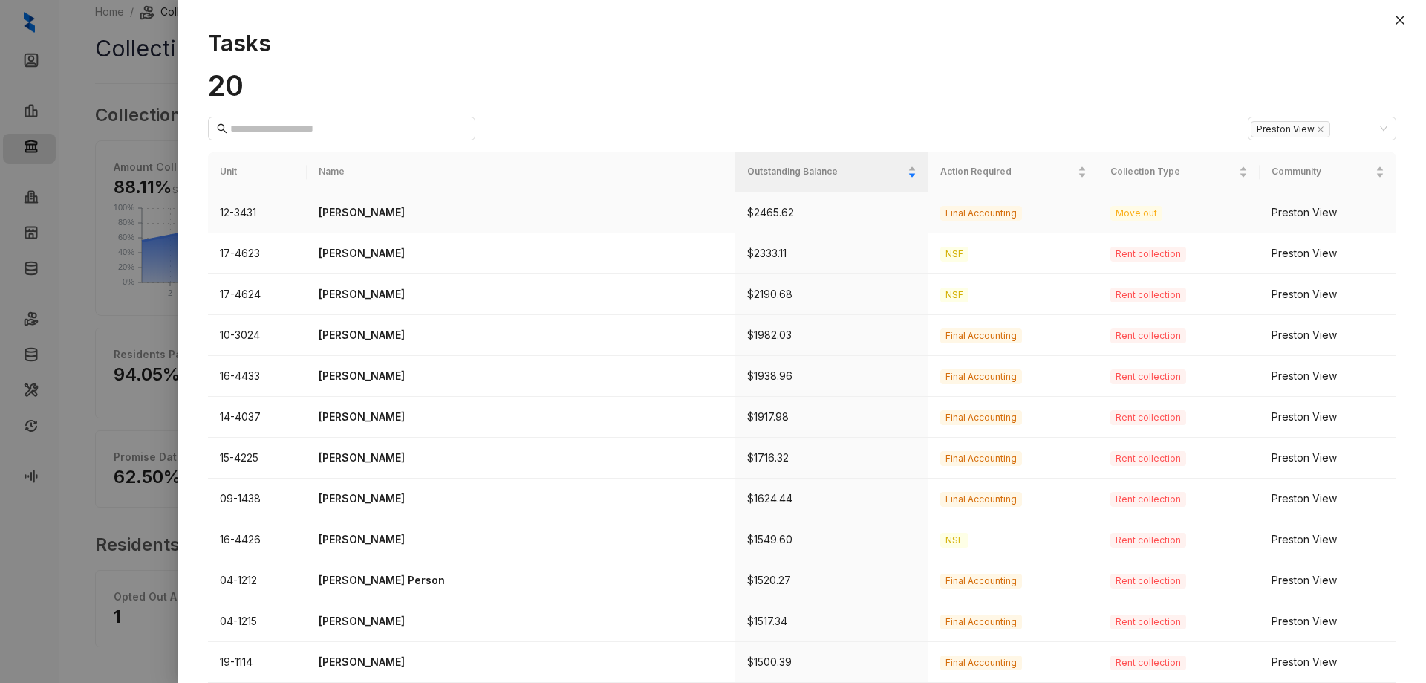
click at [369, 209] on p "[PERSON_NAME]" at bounding box center [521, 212] width 405 height 16
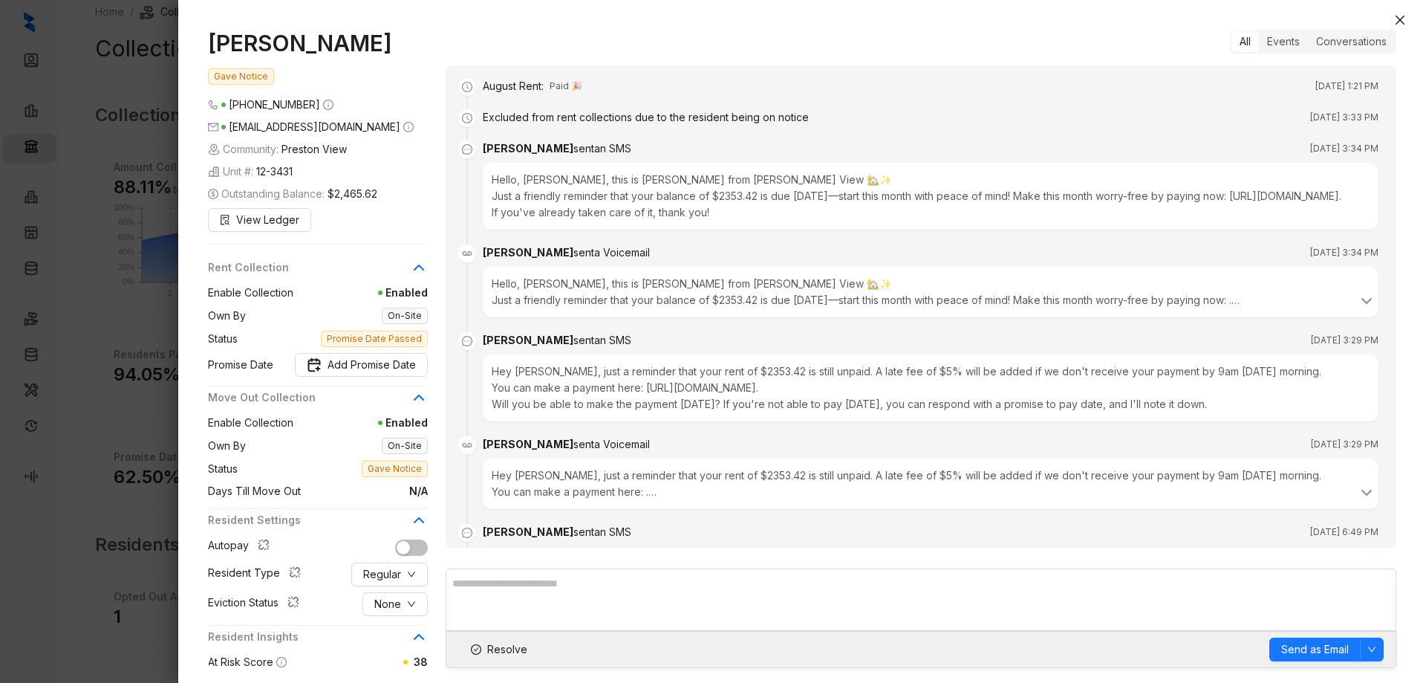
scroll to position [2405, 0]
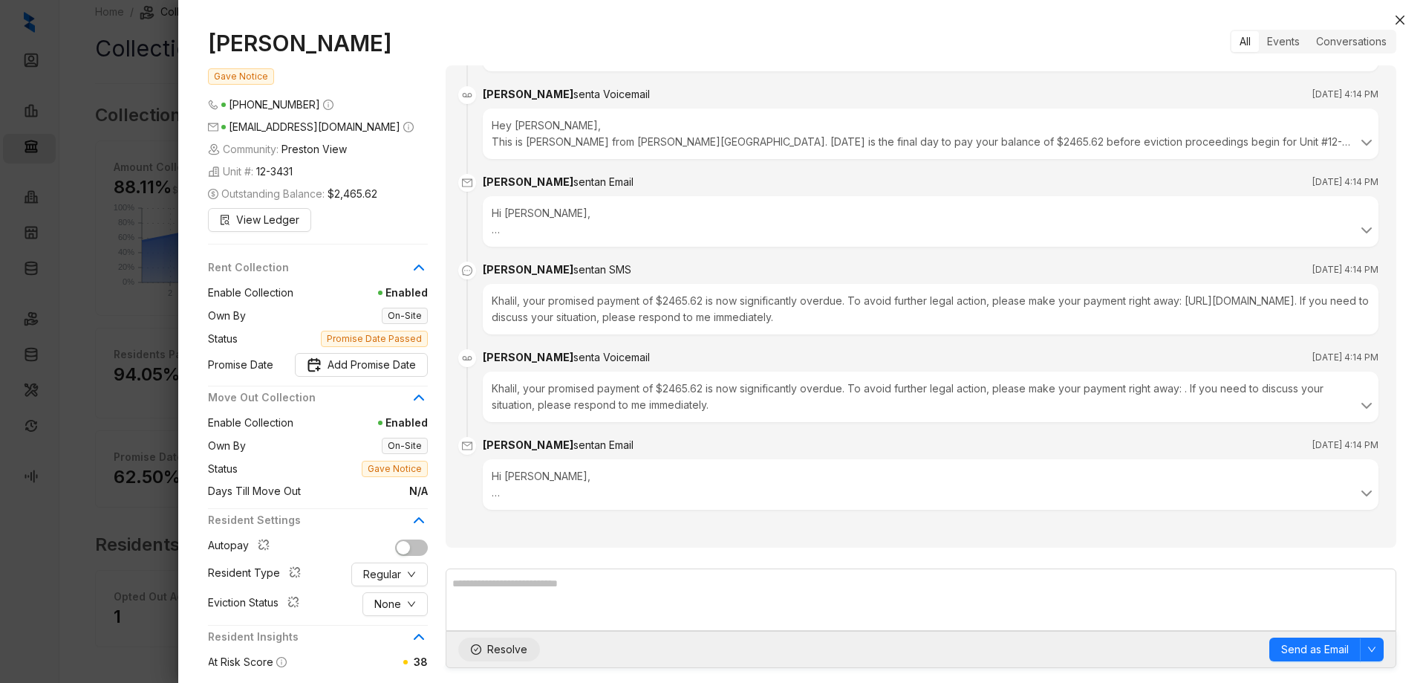
click at [481, 643] on button "Resolve" at bounding box center [499, 649] width 82 height 24
click at [1405, 15] on icon "close" at bounding box center [1400, 20] width 12 height 12
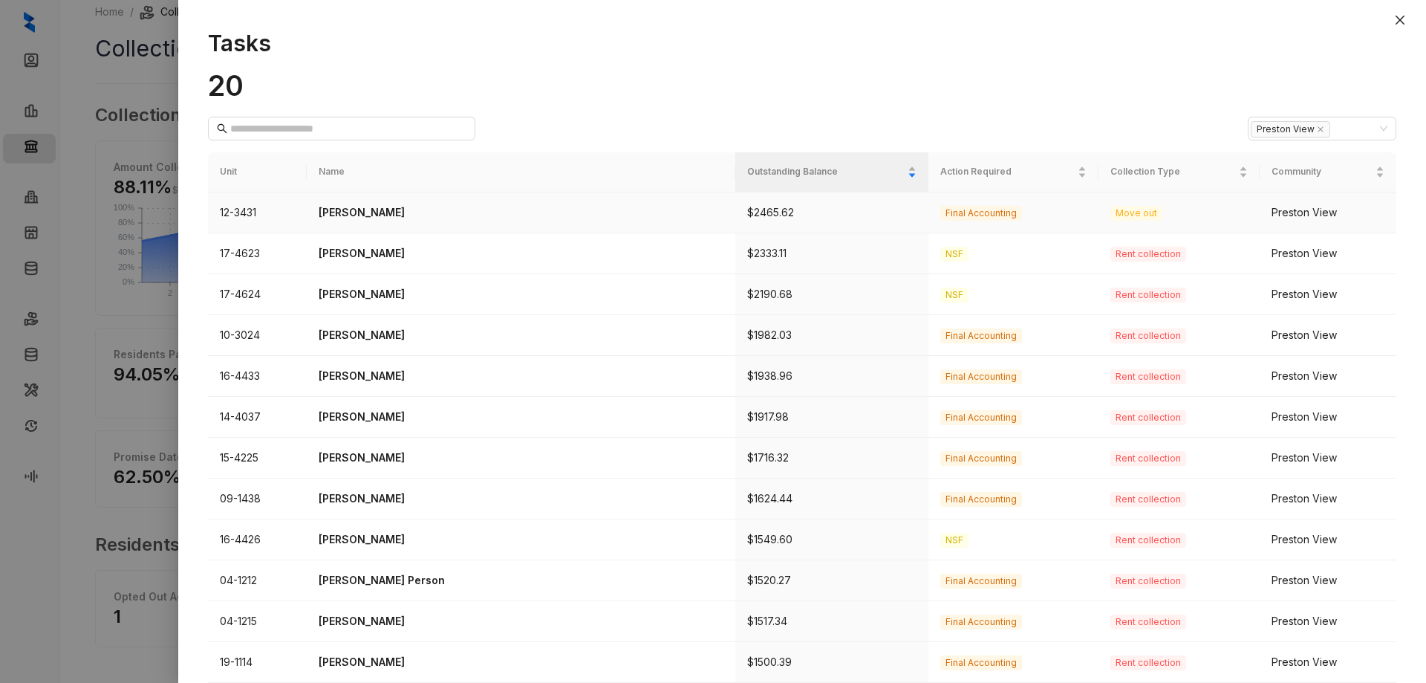
click at [354, 214] on p "[PERSON_NAME]" at bounding box center [521, 212] width 405 height 16
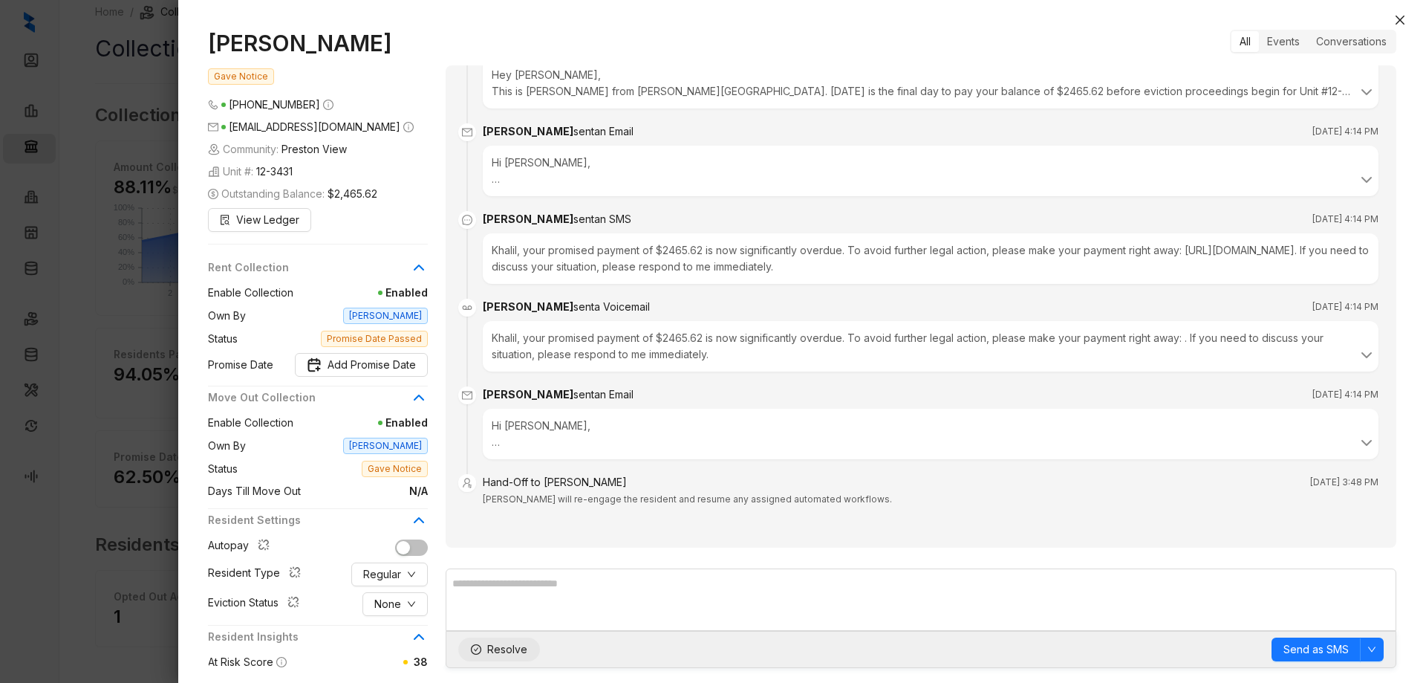
click at [469, 645] on button "Resolve" at bounding box center [499, 649] width 82 height 24
click at [1374, 650] on icon "down" at bounding box center [1372, 649] width 9 height 9
click at [1402, 15] on icon "close" at bounding box center [1400, 20] width 12 height 12
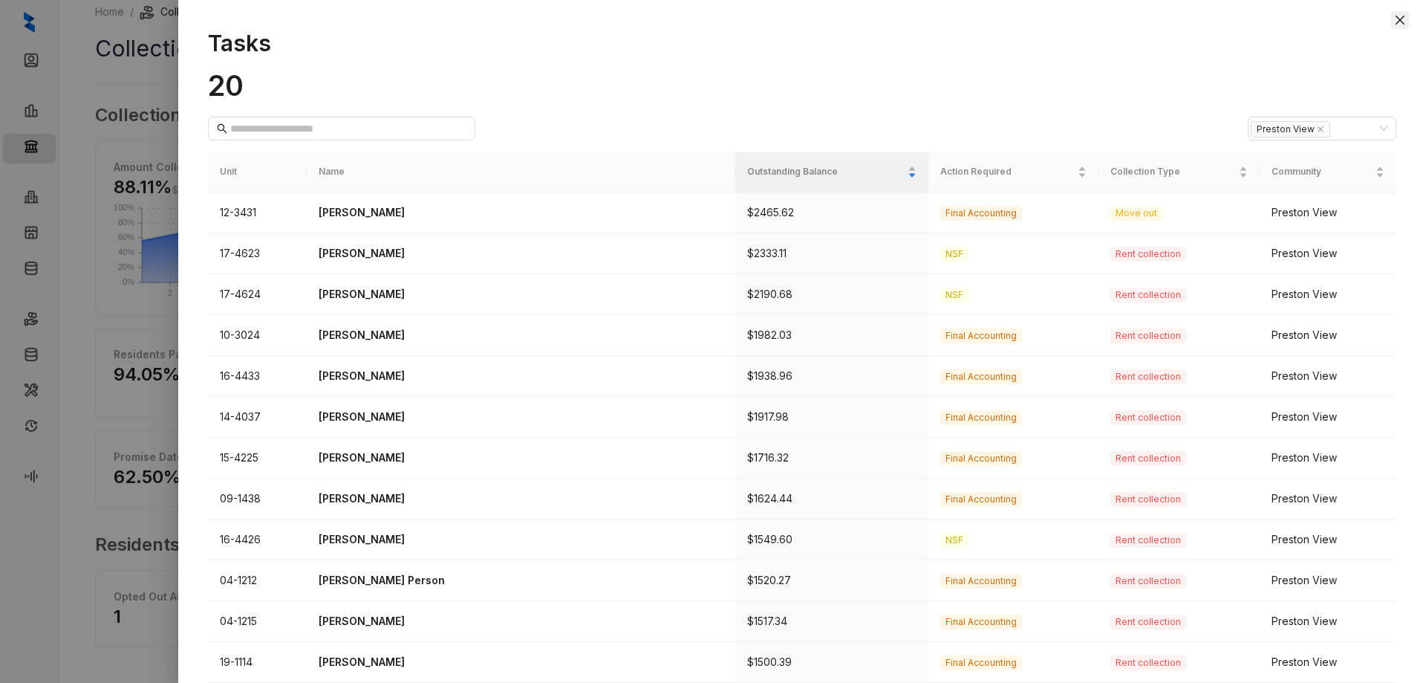
click at [1405, 19] on icon "close" at bounding box center [1400, 20] width 12 height 12
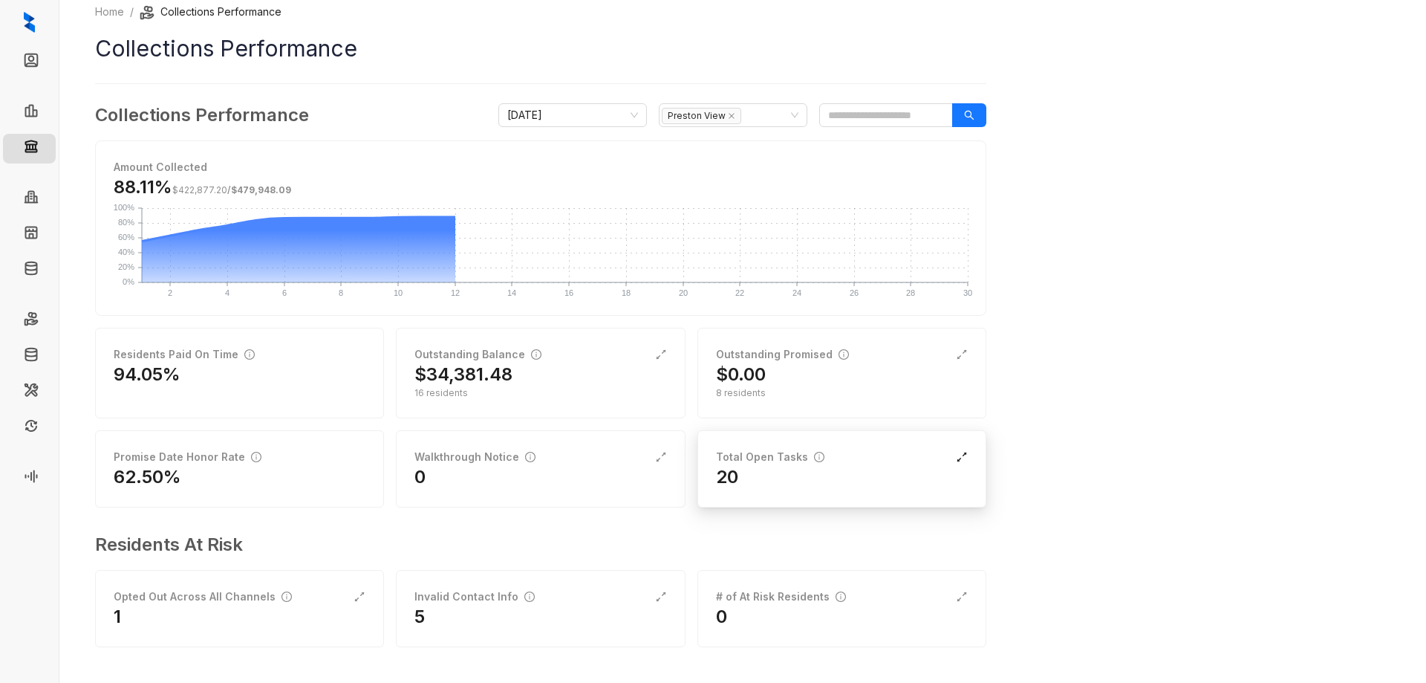
click at [963, 455] on icon "expand-alt" at bounding box center [962, 457] width 12 height 12
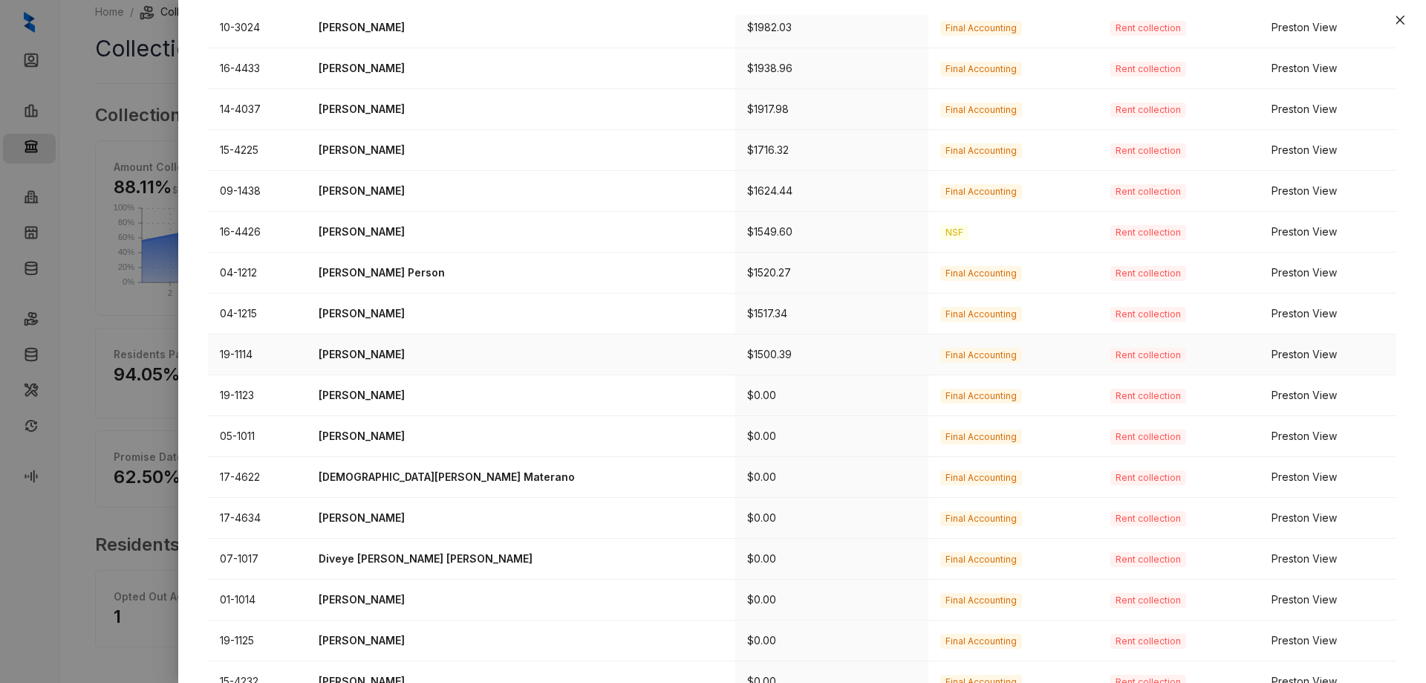
scroll to position [337, 0]
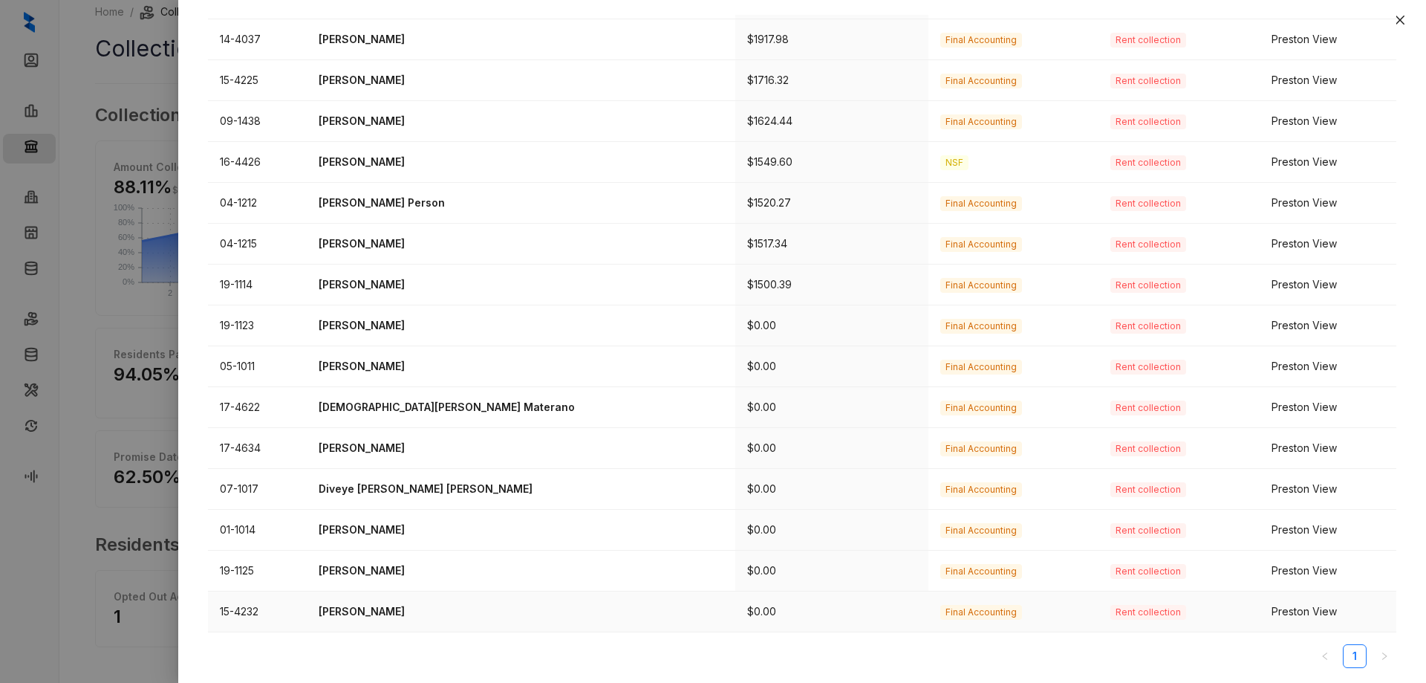
click at [365, 607] on p "[PERSON_NAME]" at bounding box center [521, 611] width 405 height 16
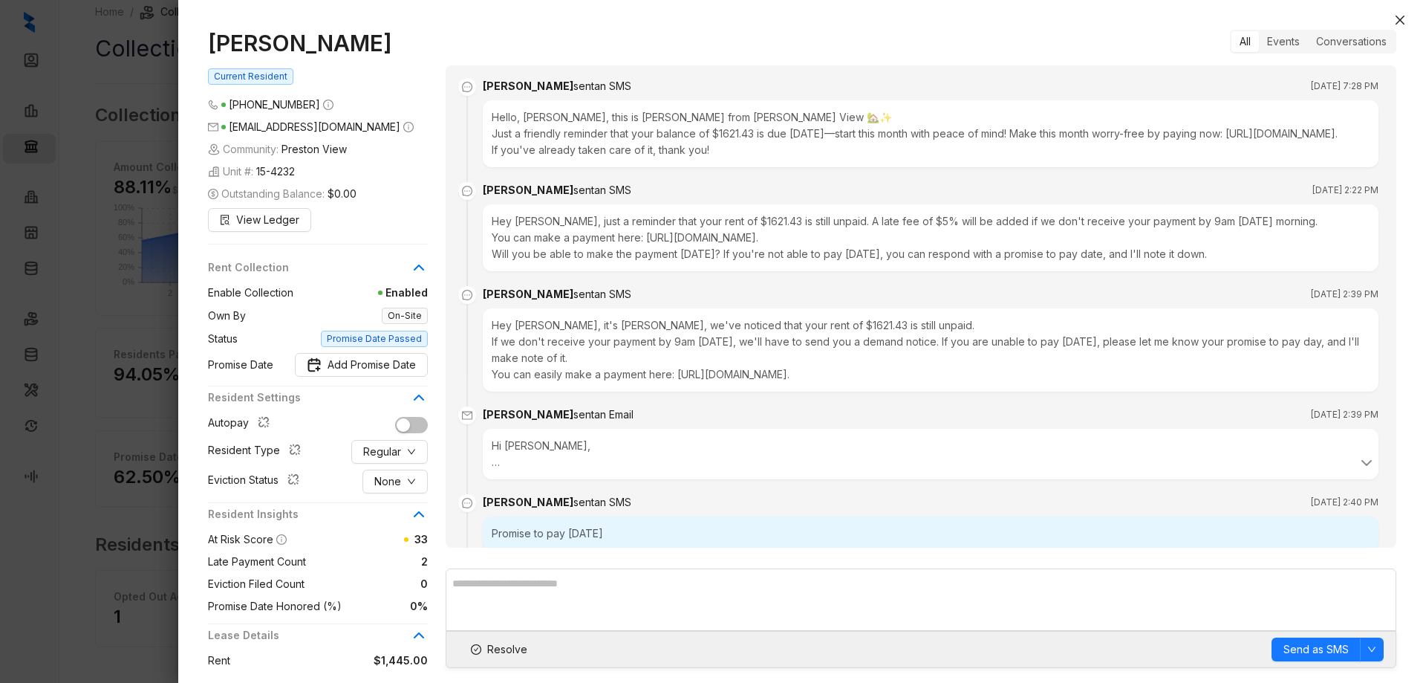
scroll to position [2991, 0]
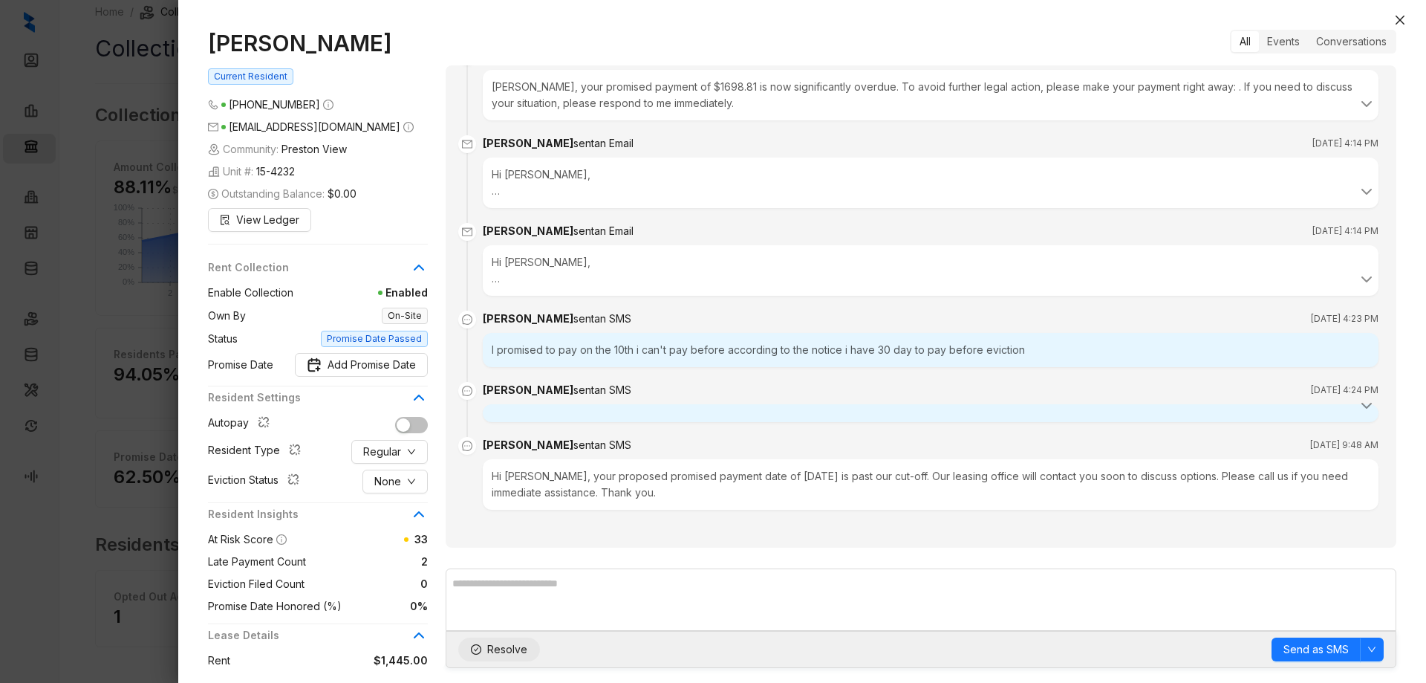
click at [477, 650] on icon "check-circle" at bounding box center [476, 649] width 10 height 10
click at [1402, 19] on icon "close" at bounding box center [1400, 20] width 9 height 9
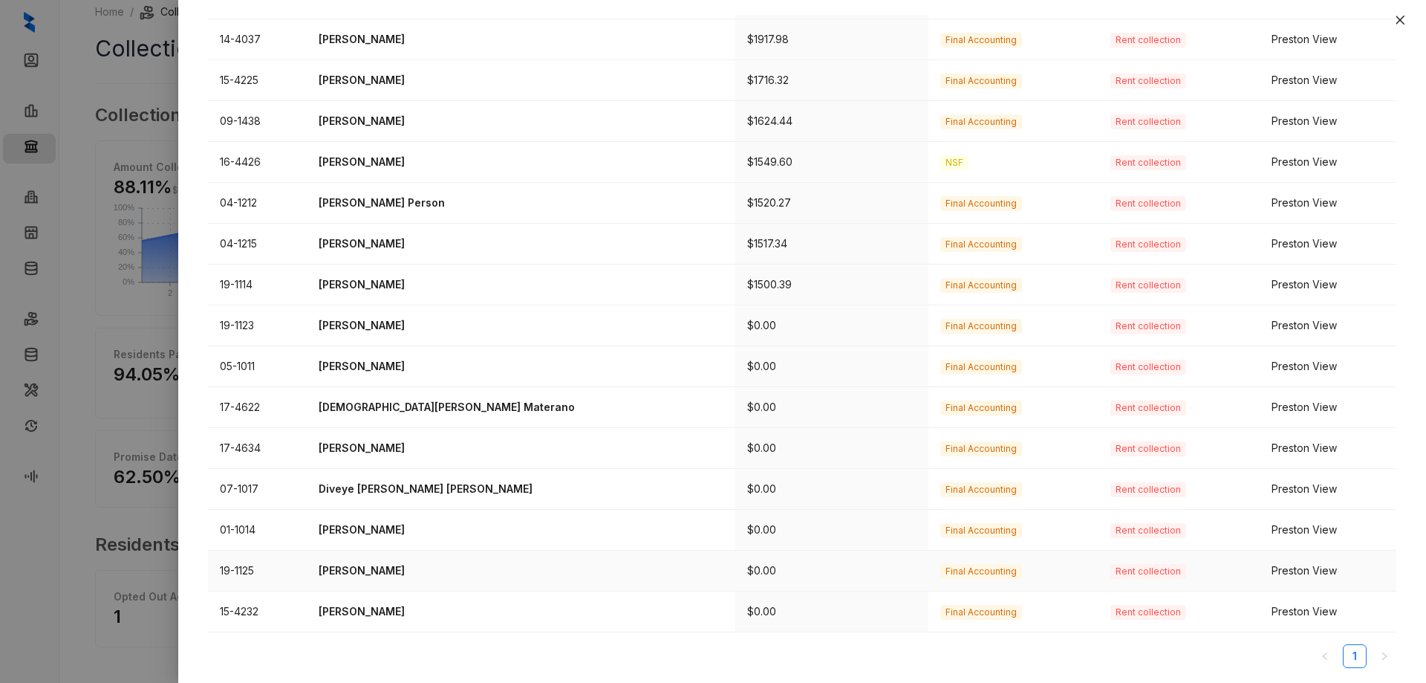
click at [360, 571] on p "[PERSON_NAME]" at bounding box center [521, 570] width 405 height 16
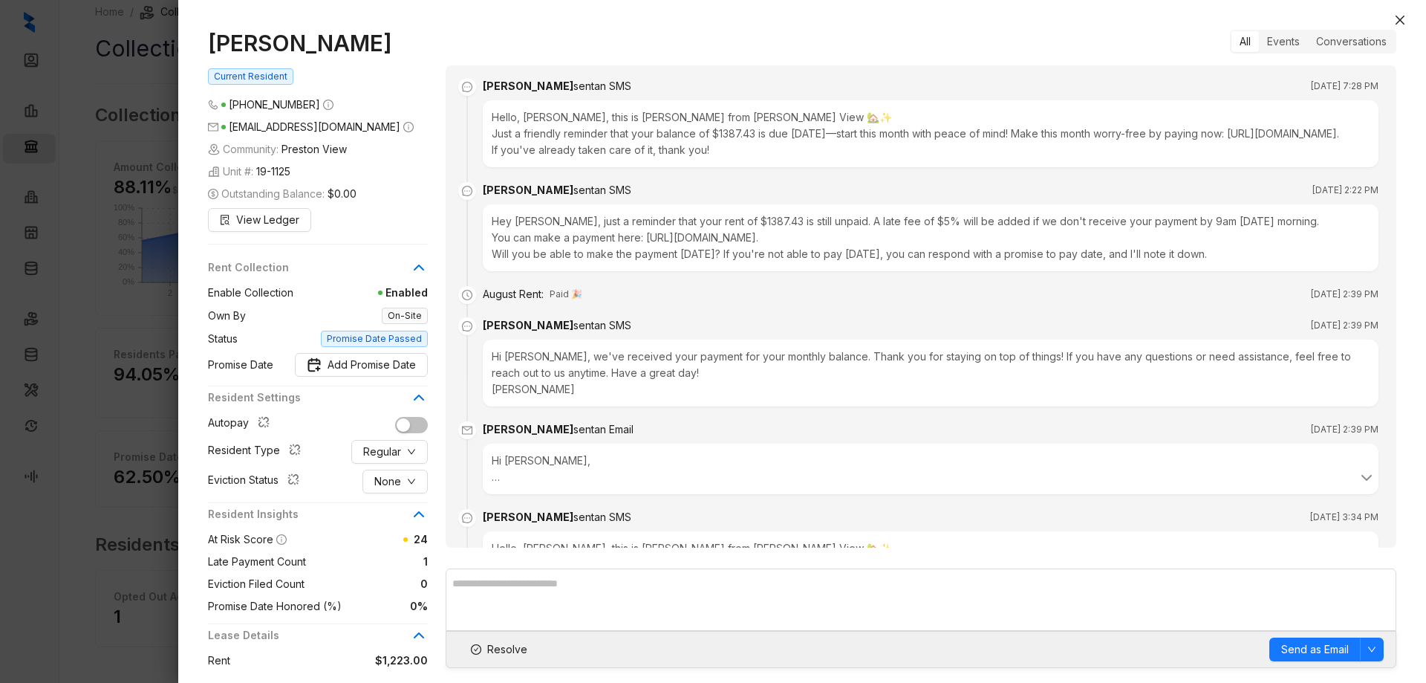
scroll to position [1693, 0]
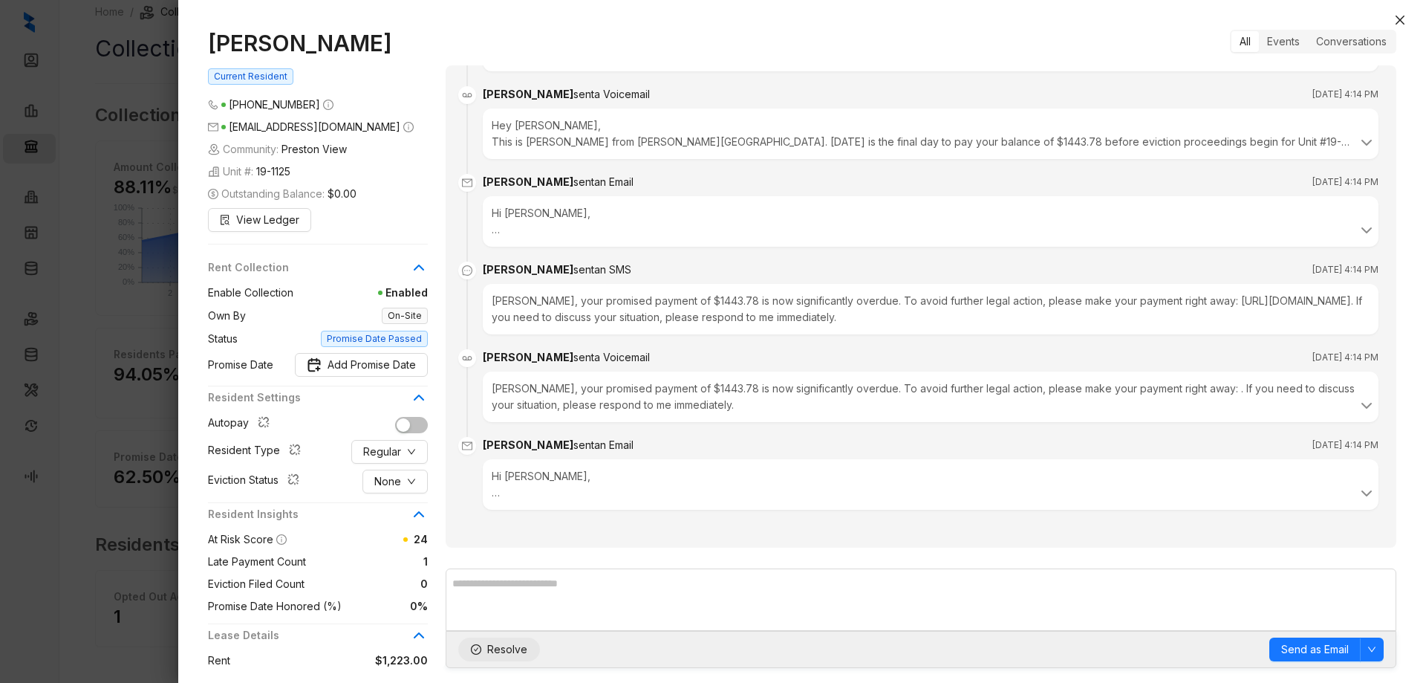
click at [480, 647] on icon "check-circle" at bounding box center [476, 649] width 10 height 10
click at [1405, 19] on icon "close" at bounding box center [1400, 20] width 12 height 12
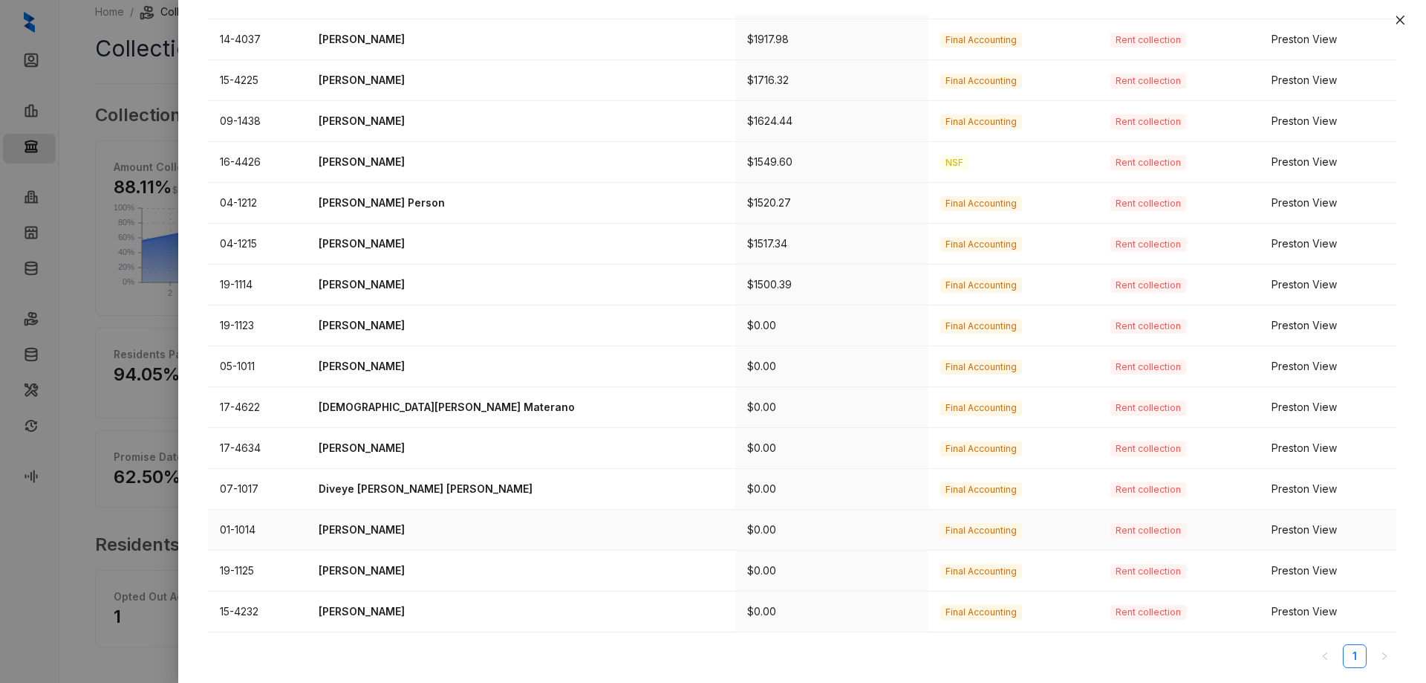
click at [370, 532] on p "[PERSON_NAME]" at bounding box center [521, 529] width 405 height 16
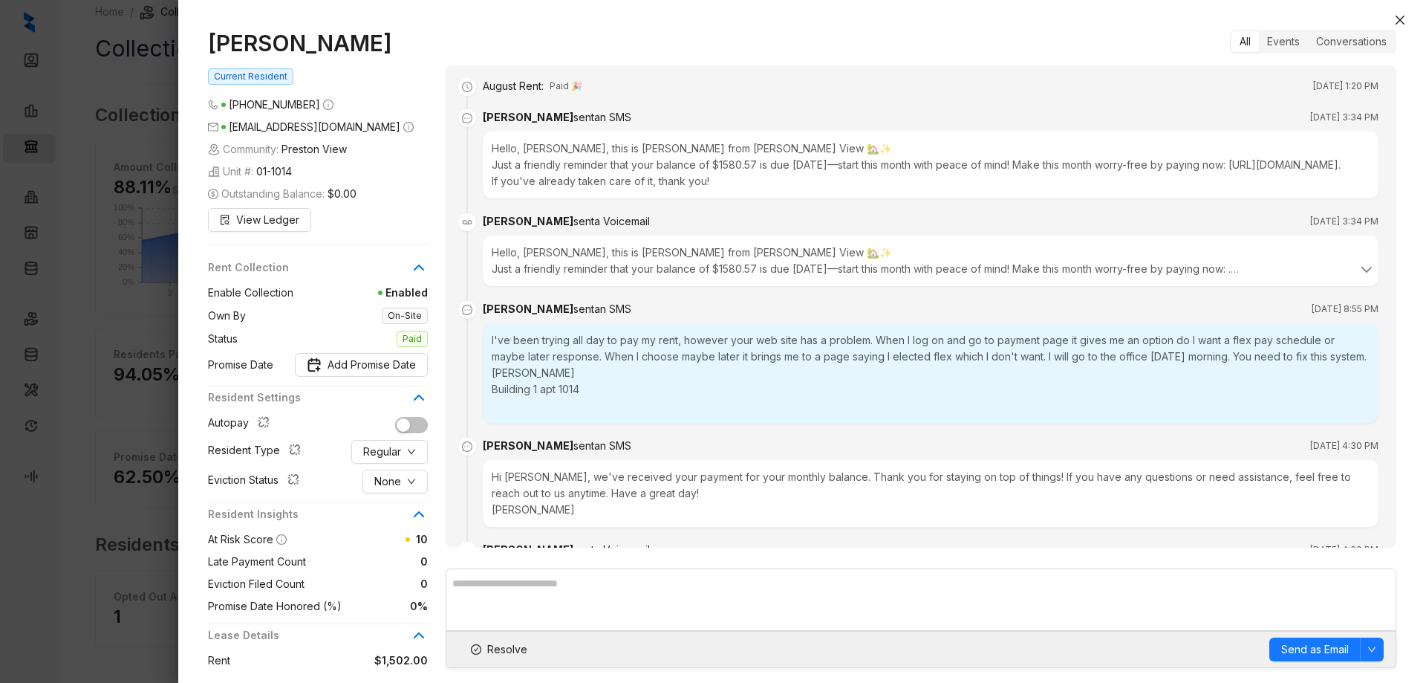
scroll to position [313, 0]
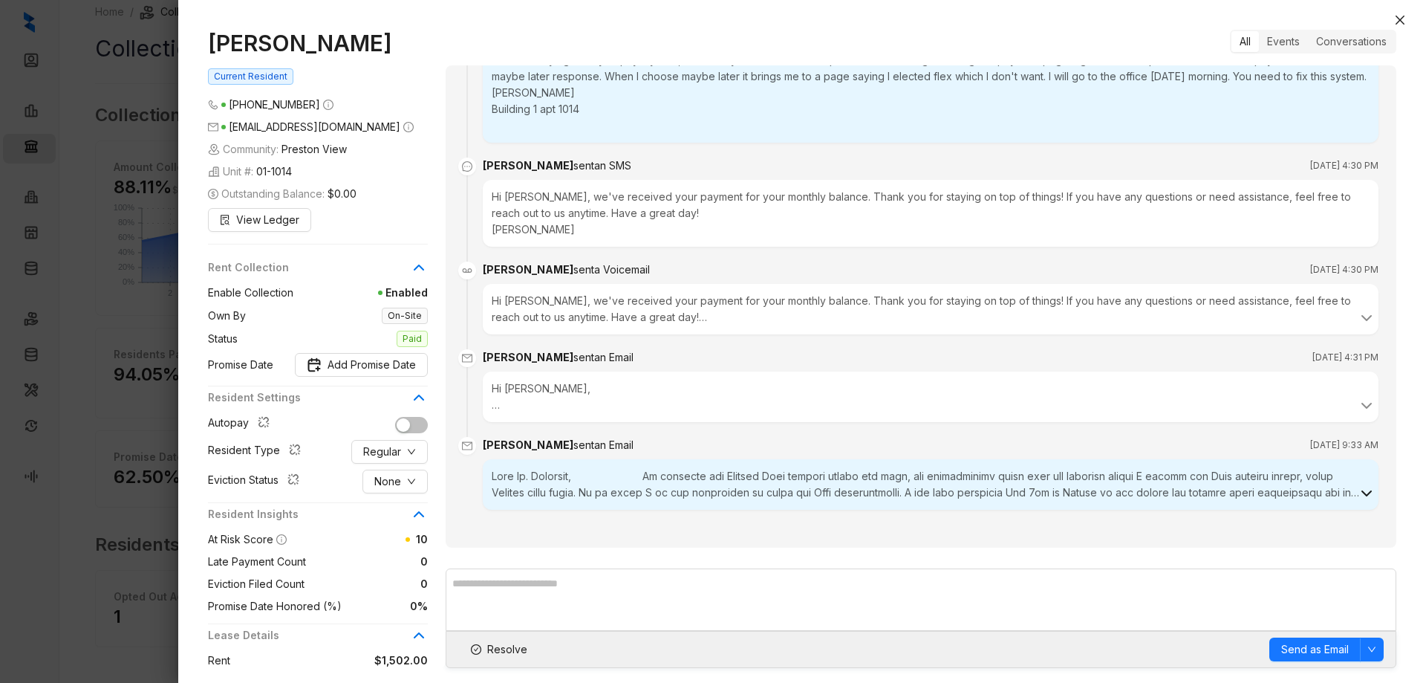
click at [1358, 490] on icon at bounding box center [1367, 493] width 18 height 18
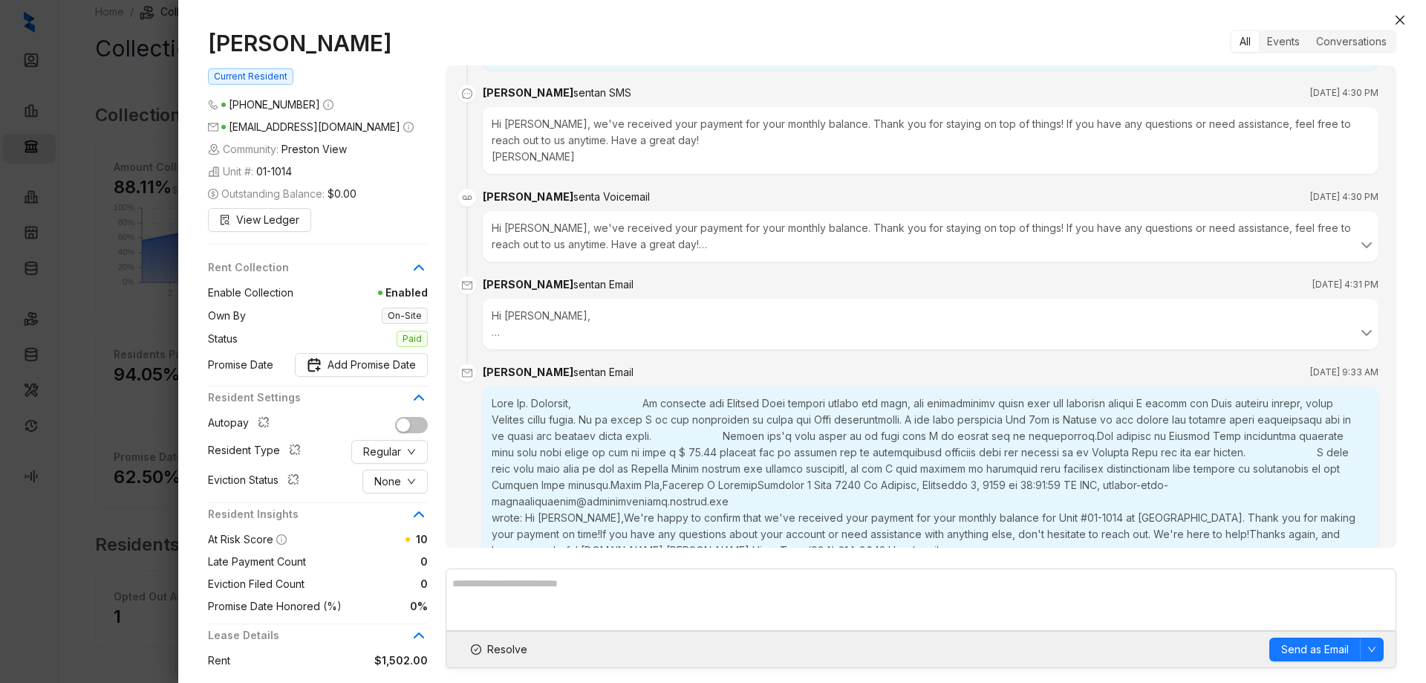
scroll to position [427, 0]
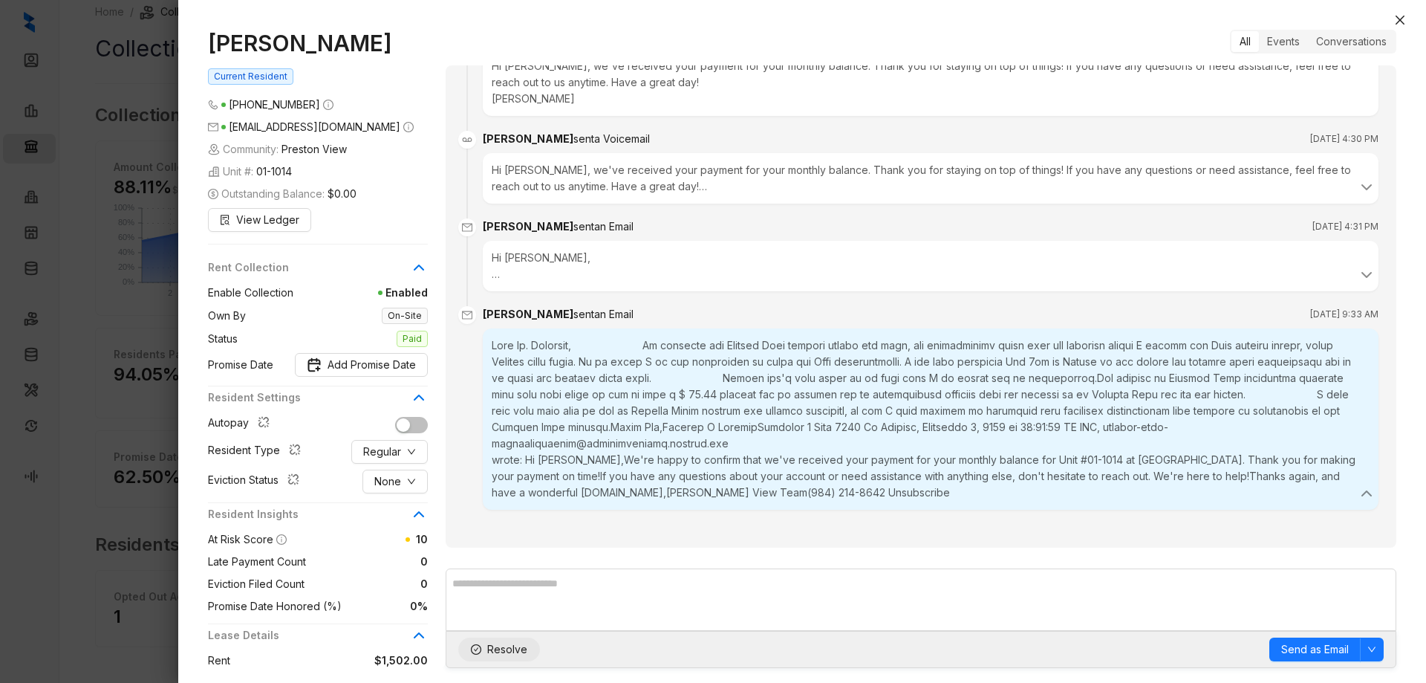
click at [477, 646] on icon "check-circle" at bounding box center [476, 649] width 10 height 10
click at [1405, 16] on icon "close" at bounding box center [1400, 20] width 12 height 12
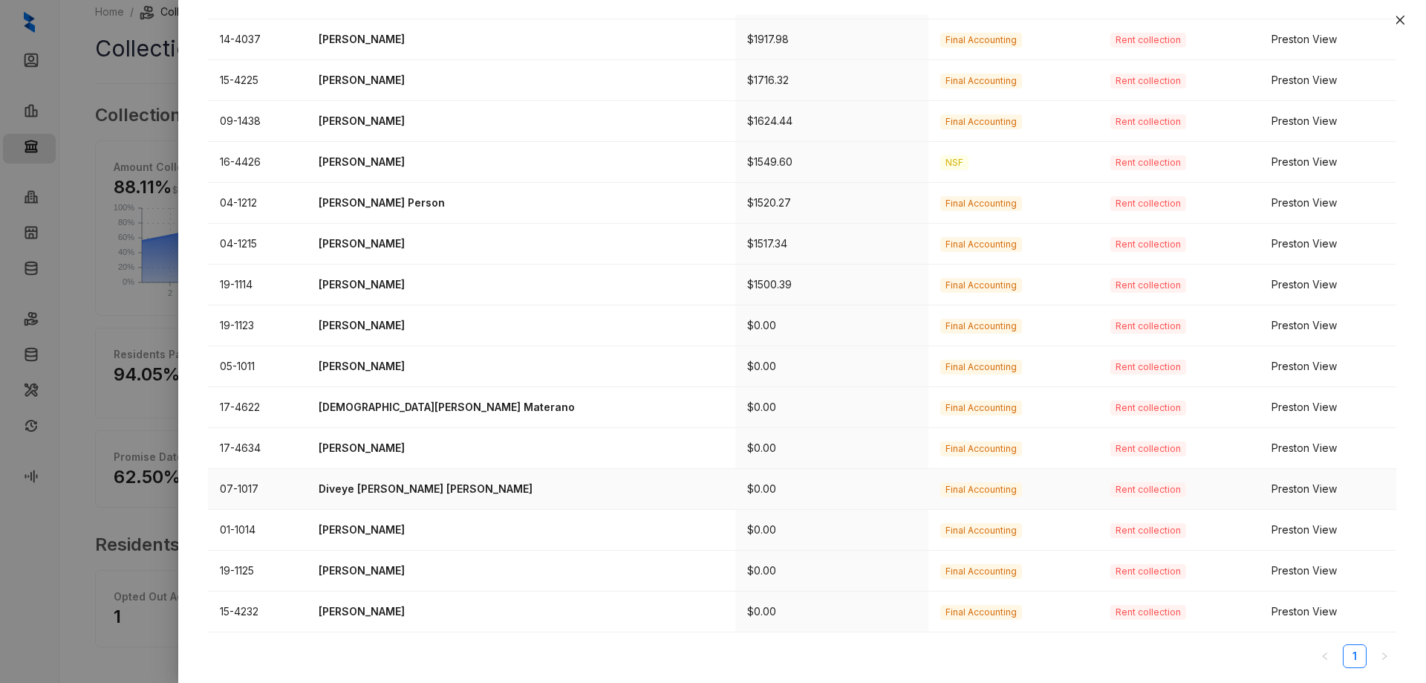
click at [484, 482] on p "Diveye [PERSON_NAME] [PERSON_NAME]" at bounding box center [521, 489] width 405 height 16
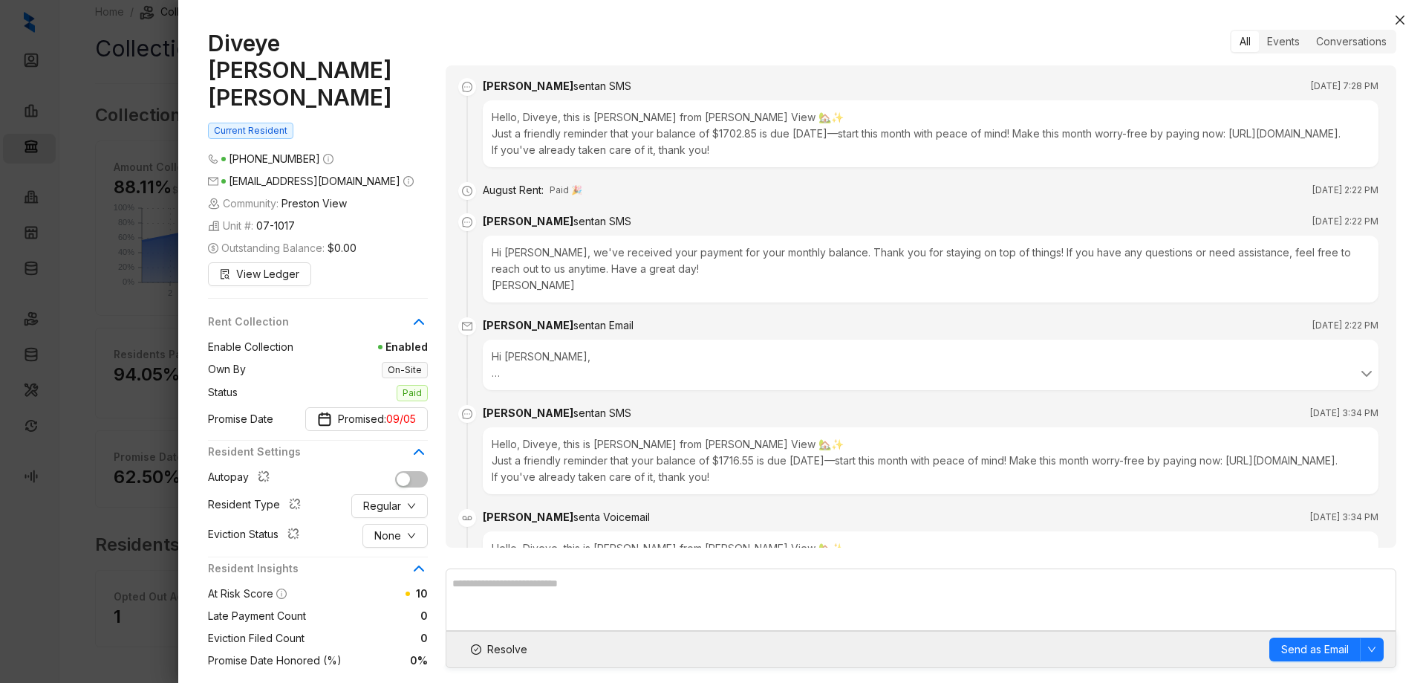
scroll to position [963, 0]
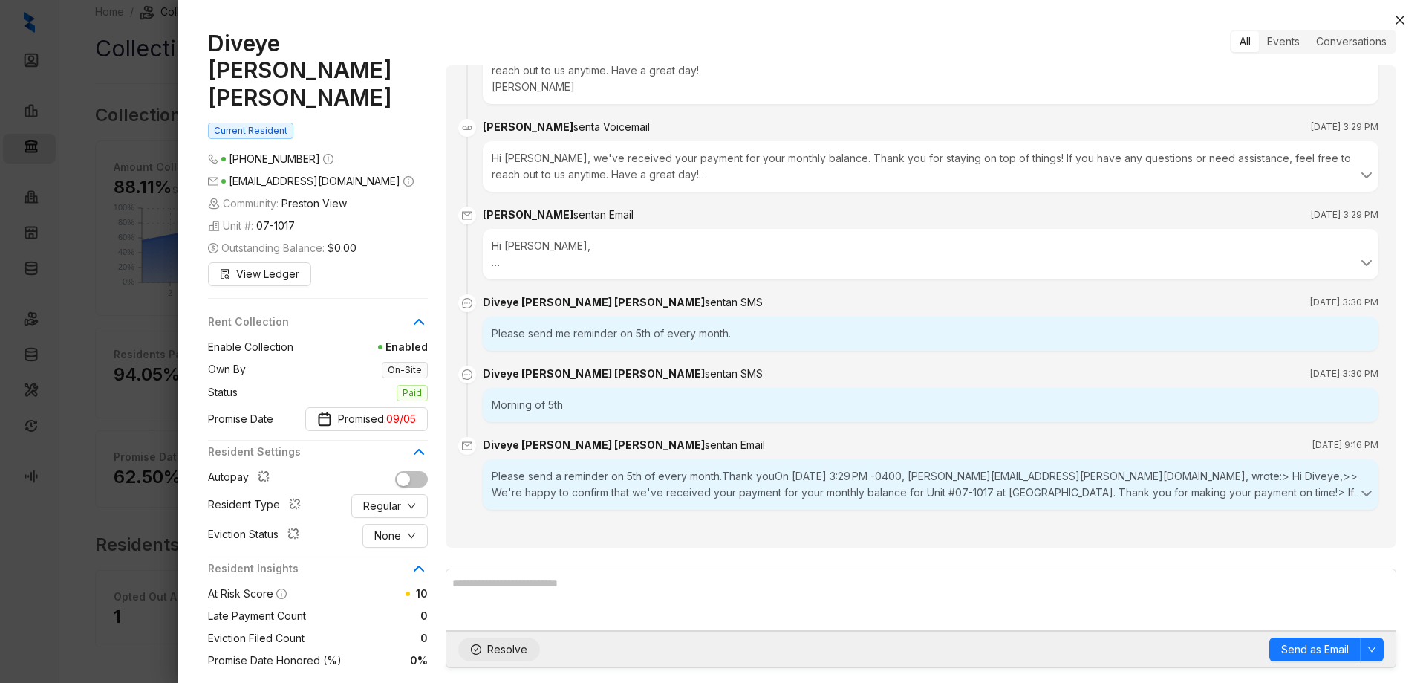
click at [479, 648] on icon "check-circle" at bounding box center [476, 649] width 10 height 10
click at [1403, 20] on icon "close" at bounding box center [1400, 20] width 12 height 12
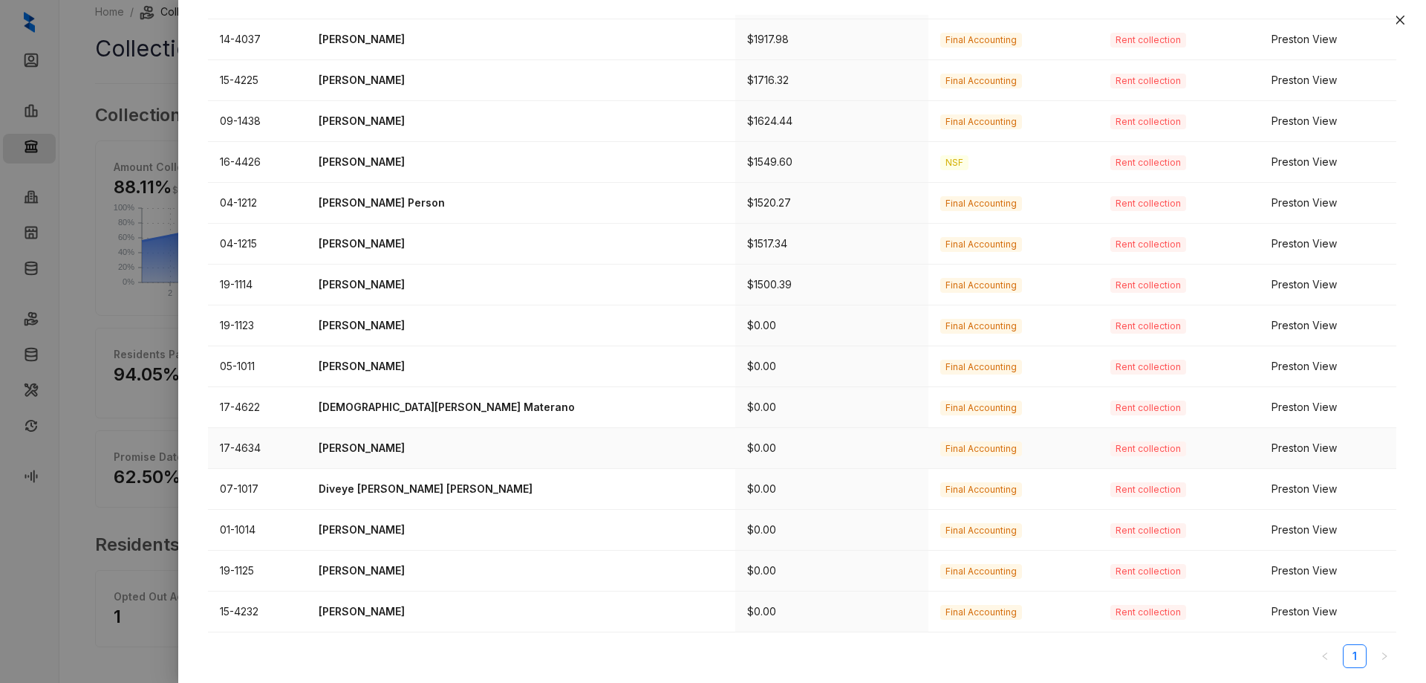
click at [388, 441] on p "[PERSON_NAME]" at bounding box center [521, 448] width 405 height 16
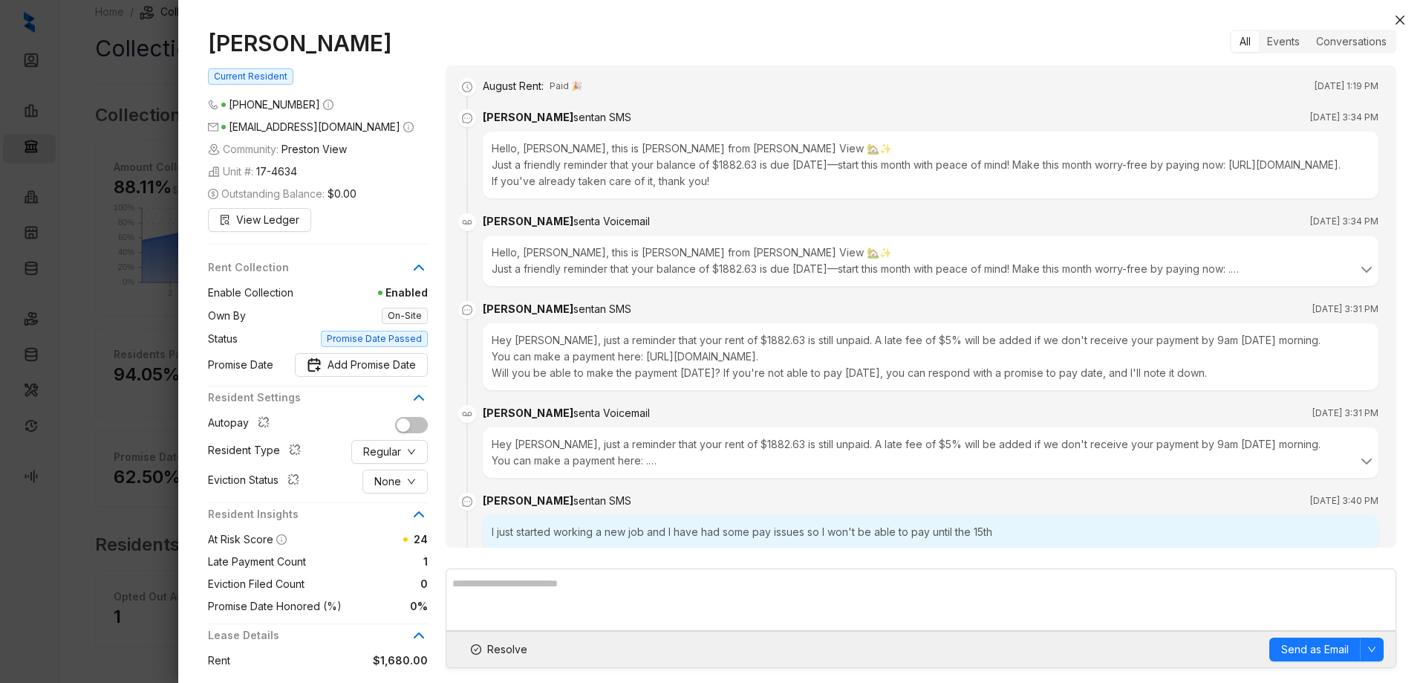
scroll to position [1968, 0]
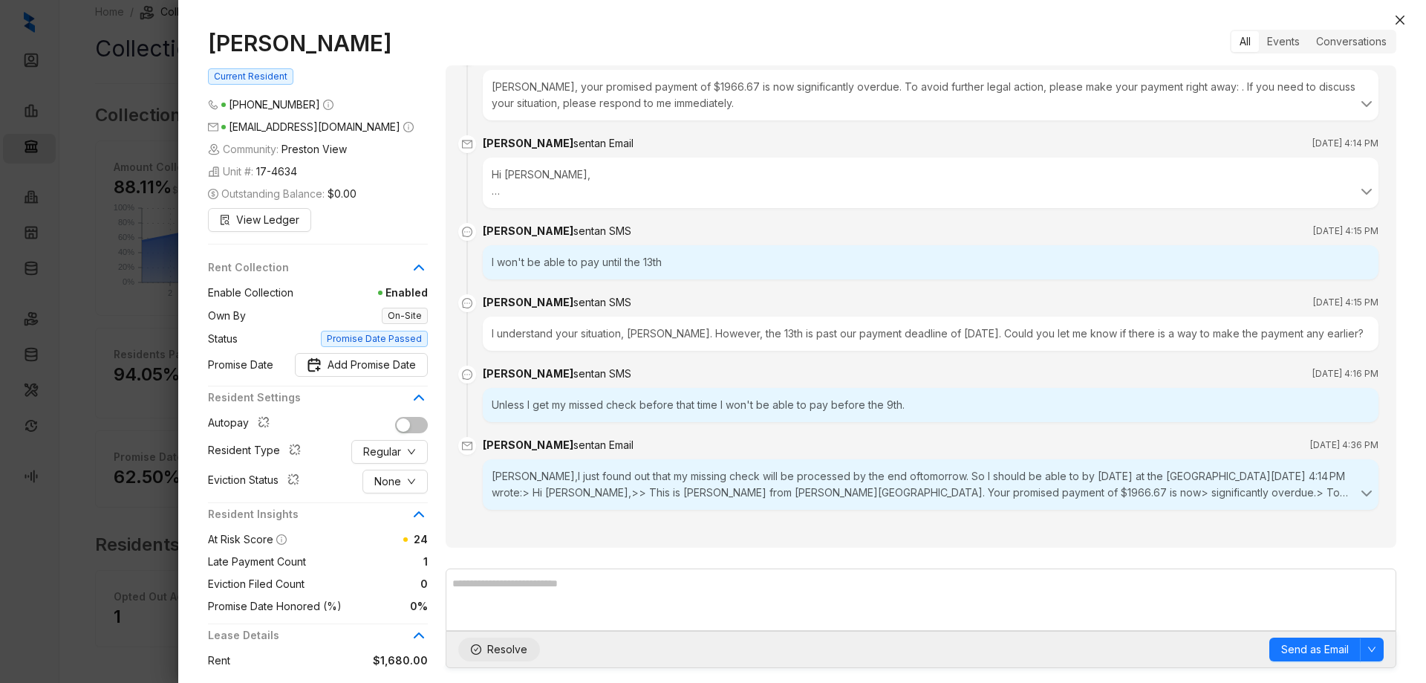
click at [482, 647] on button "Resolve" at bounding box center [499, 649] width 82 height 24
click at [1405, 15] on icon "close" at bounding box center [1400, 20] width 12 height 12
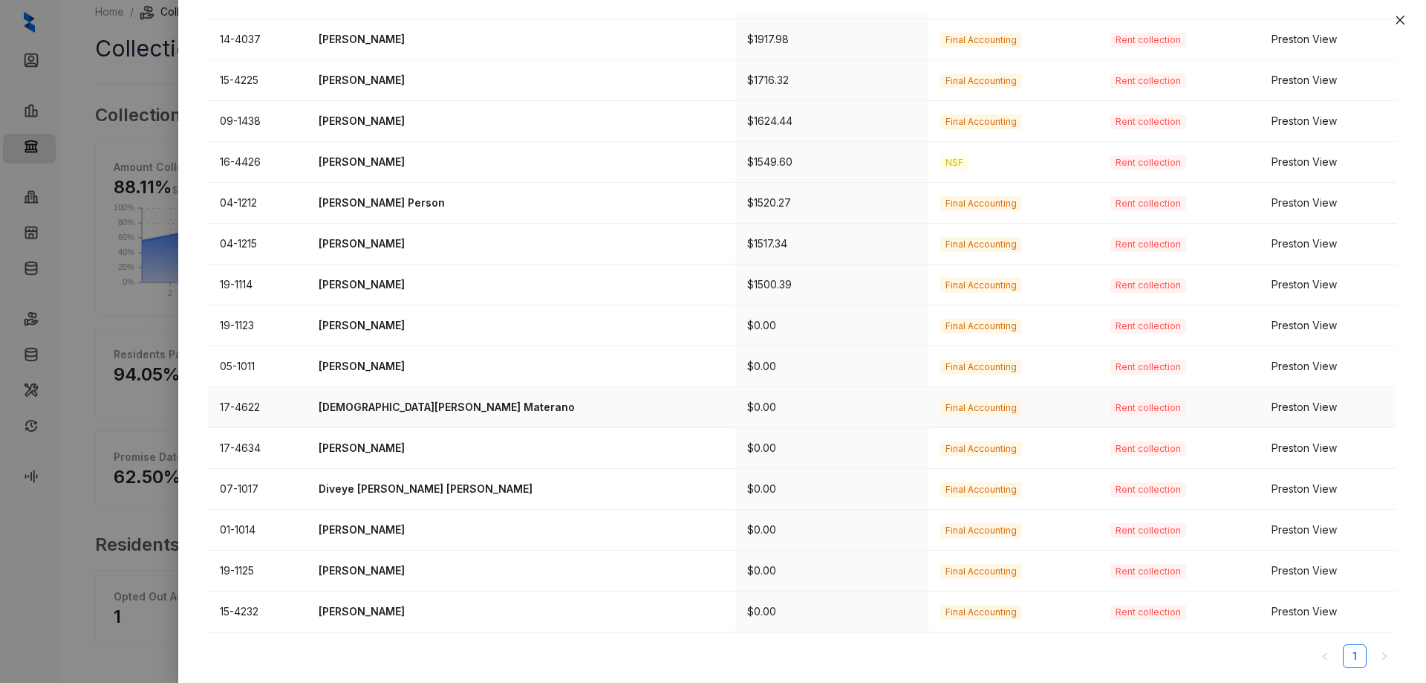
click at [288, 410] on td "17-4622" at bounding box center [257, 407] width 99 height 41
click at [433, 405] on p "[DEMOGRAPHIC_DATA][PERSON_NAME] Materano" at bounding box center [521, 407] width 405 height 16
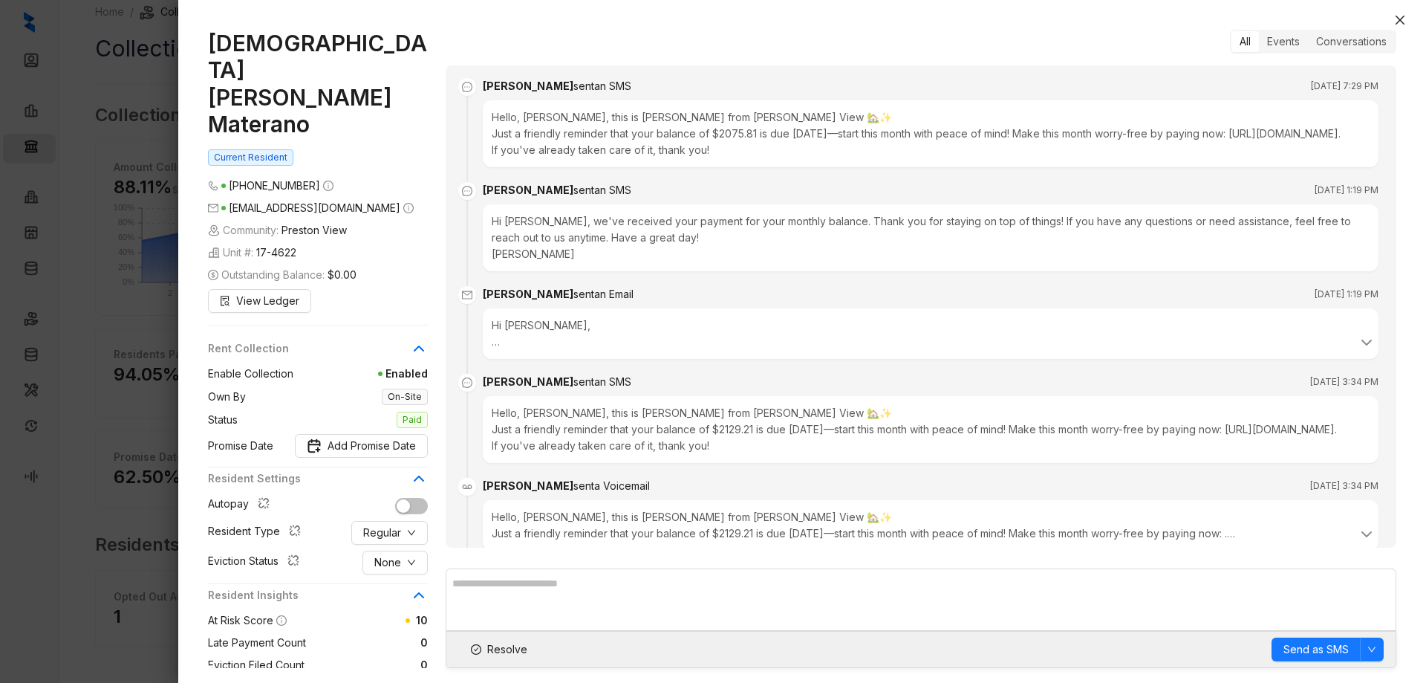
scroll to position [797, 0]
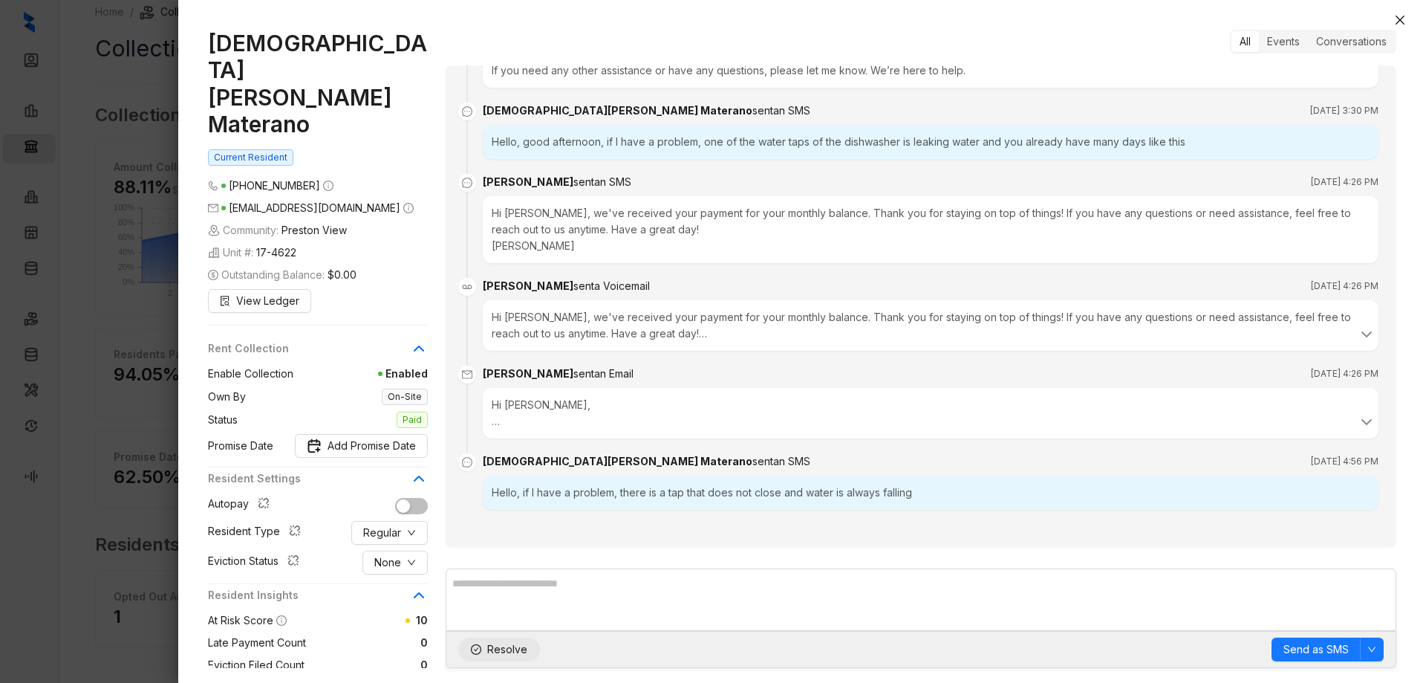
click at [477, 649] on icon "check-circle" at bounding box center [476, 650] width 4 height 4
click at [1402, 13] on button "Close" at bounding box center [1400, 20] width 18 height 18
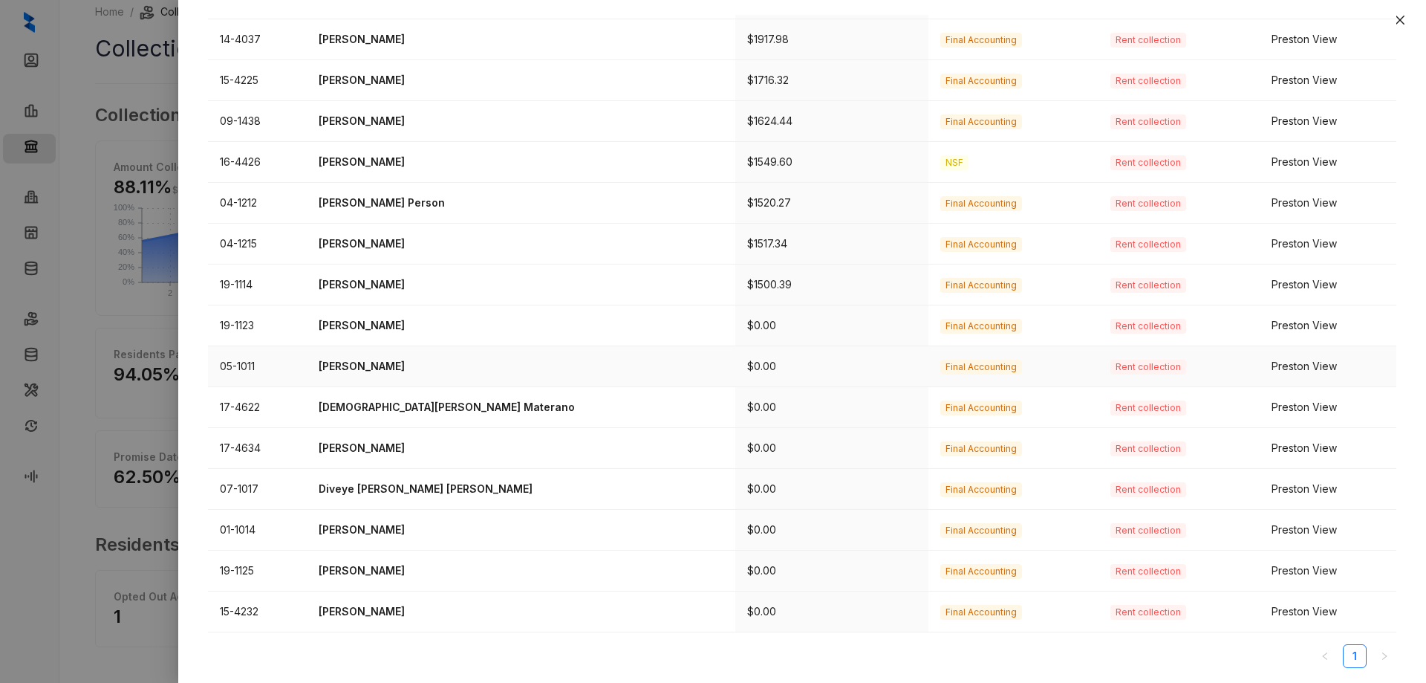
click at [460, 373] on p "[PERSON_NAME]" at bounding box center [521, 366] width 405 height 16
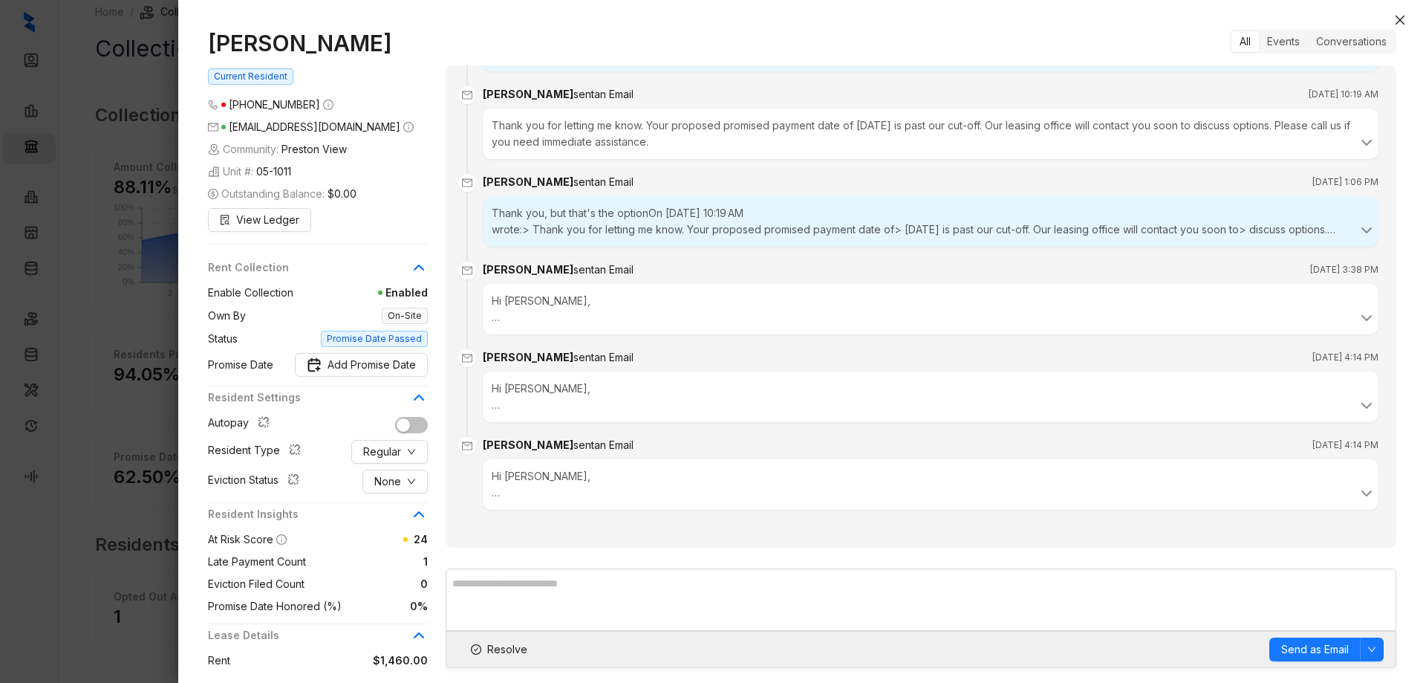
scroll to position [579, 0]
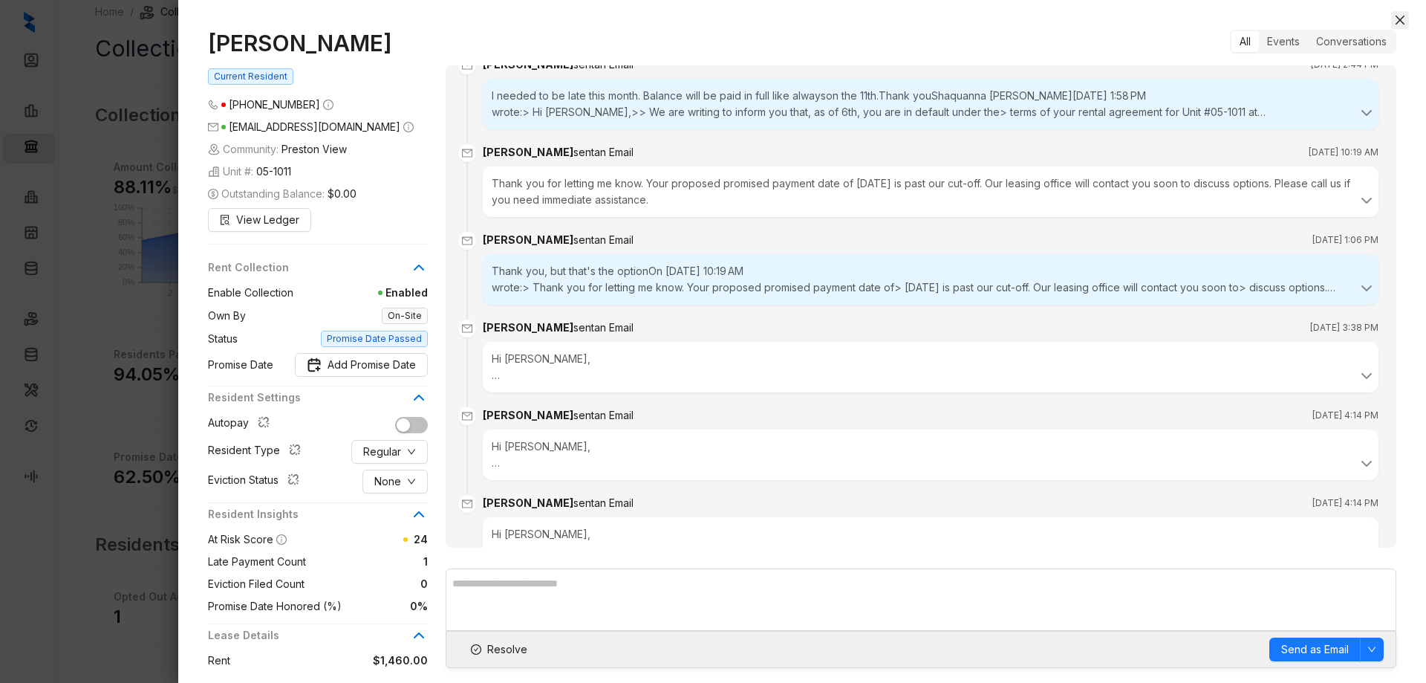
click at [1404, 19] on icon "close" at bounding box center [1400, 20] width 12 height 12
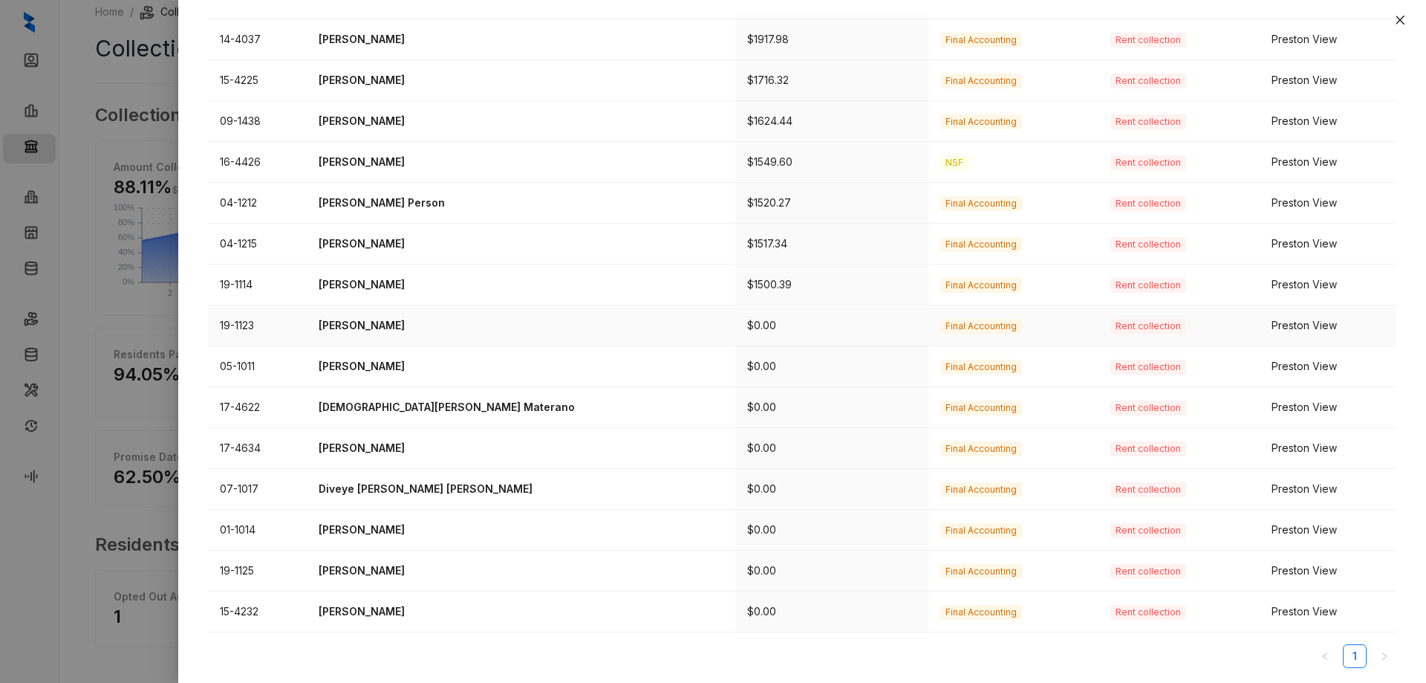
click at [366, 330] on p "[PERSON_NAME]" at bounding box center [521, 325] width 405 height 16
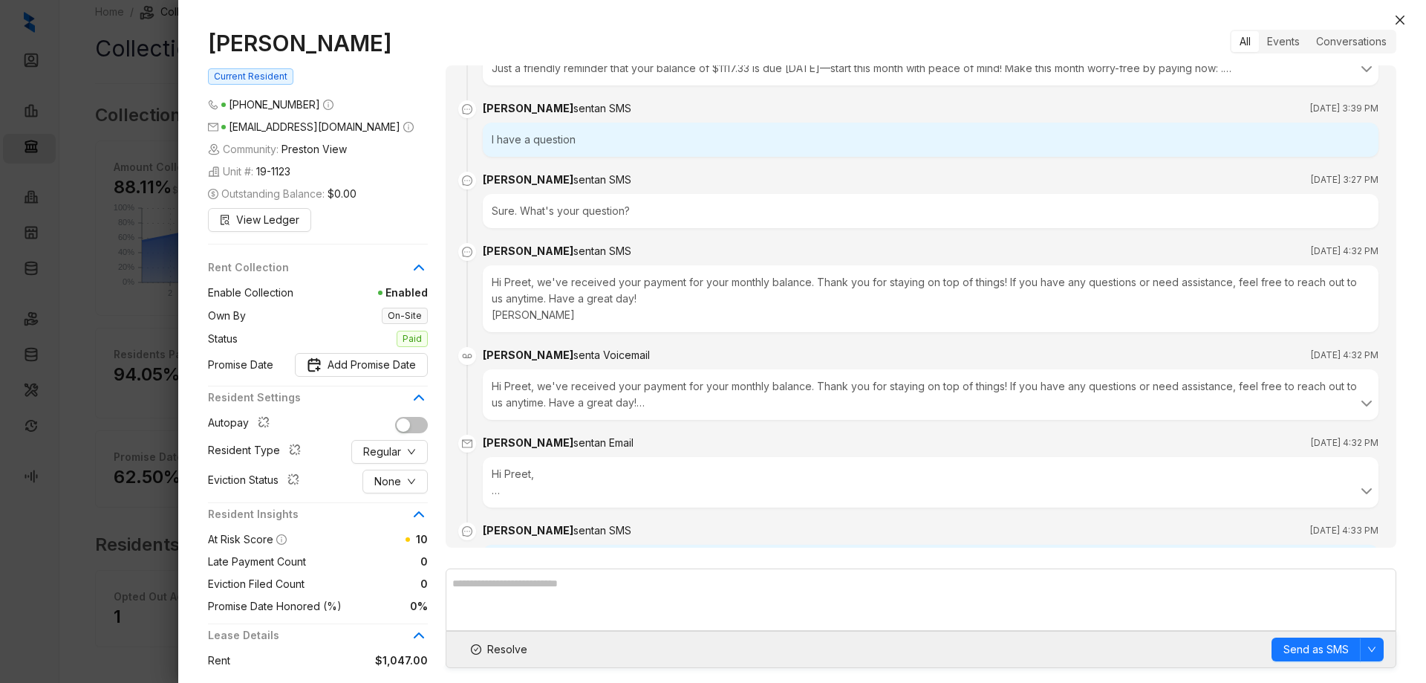
scroll to position [449, 0]
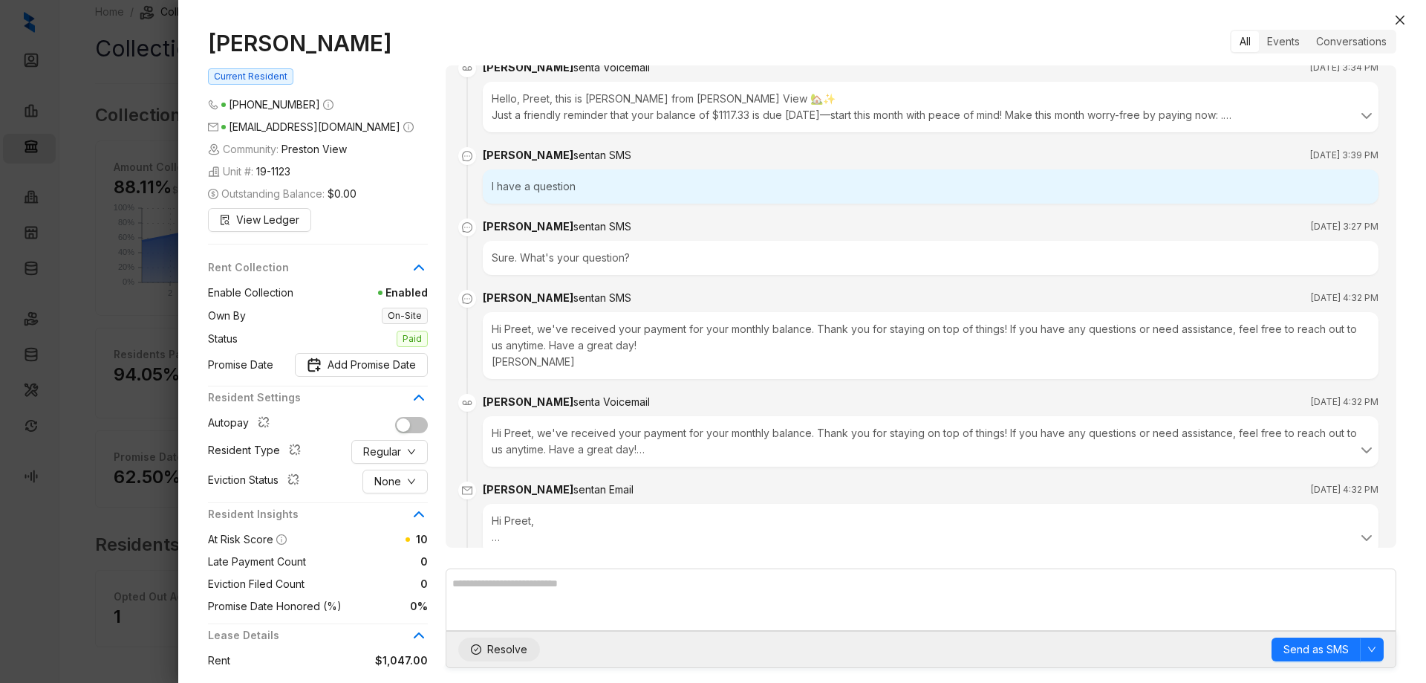
click at [476, 646] on icon "check-circle" at bounding box center [476, 649] width 10 height 10
click at [1398, 16] on icon "close" at bounding box center [1400, 20] width 12 height 12
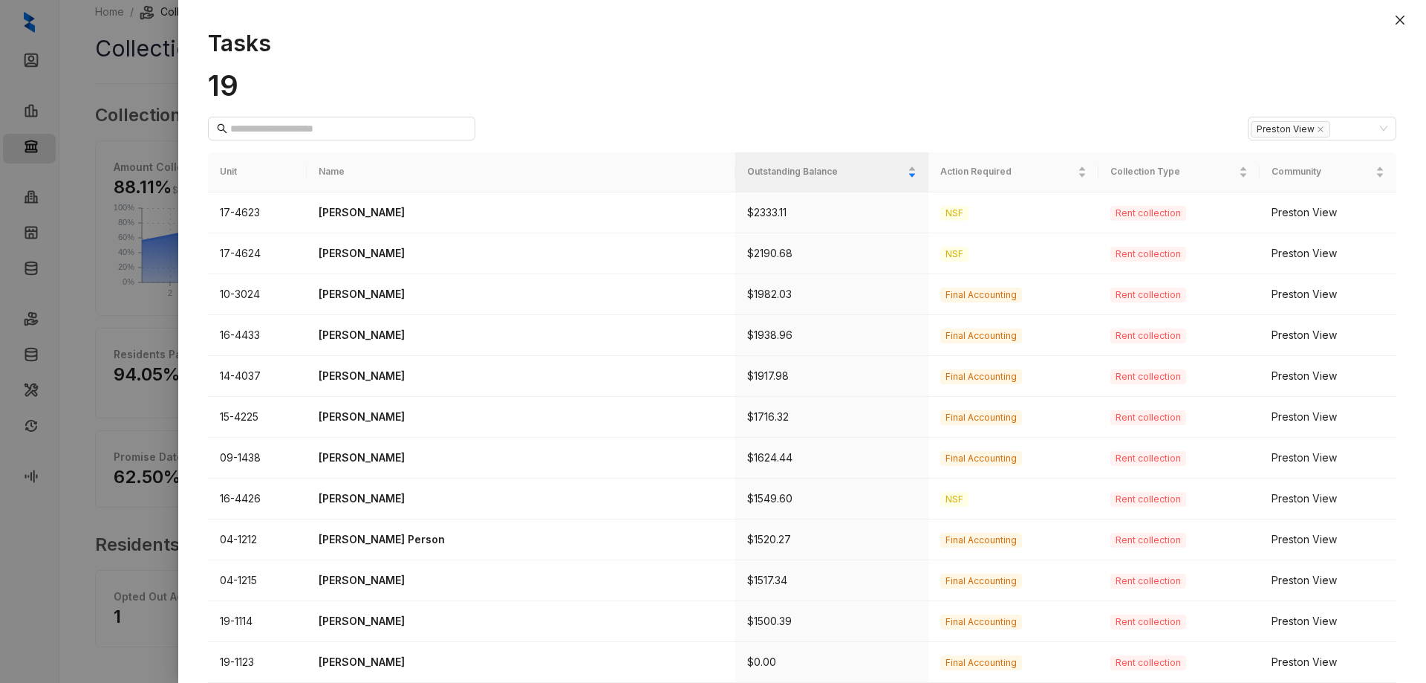
click at [1404, 14] on button "Close" at bounding box center [1400, 20] width 18 height 18
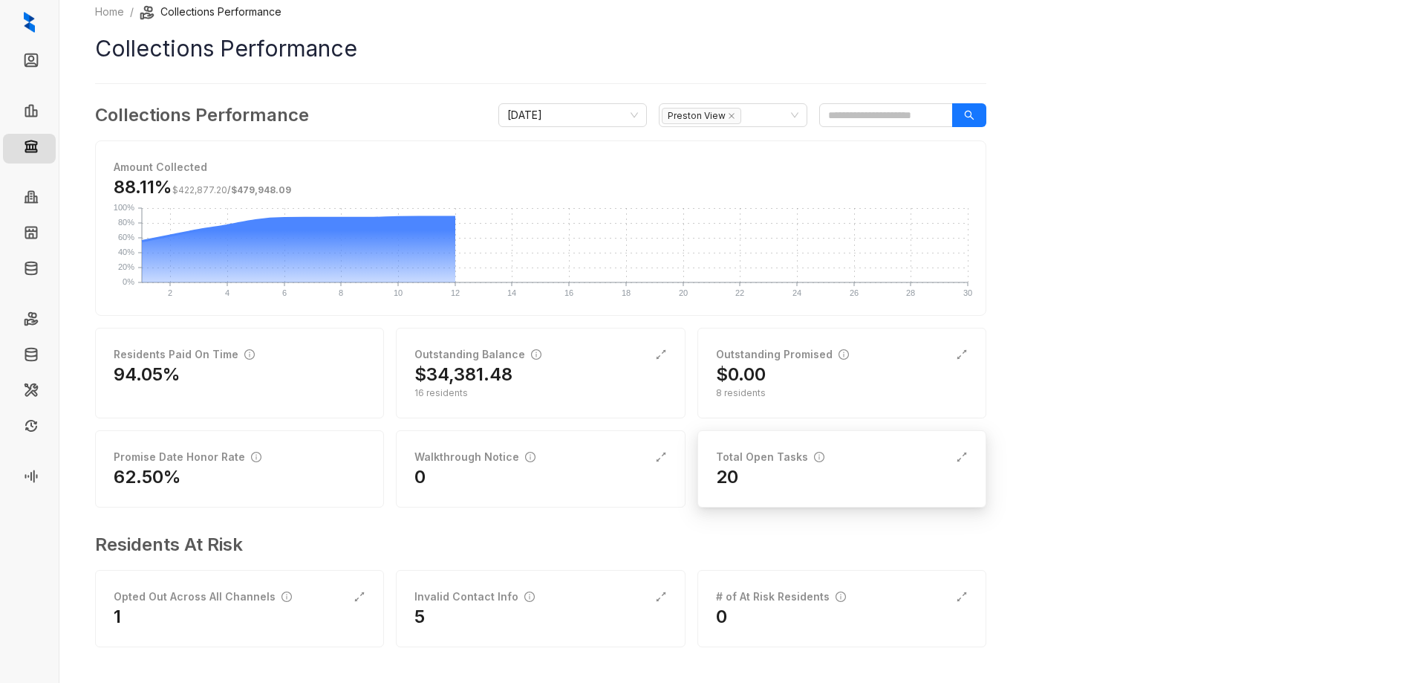
click at [865, 469] on div "20" at bounding box center [842, 477] width 252 height 24
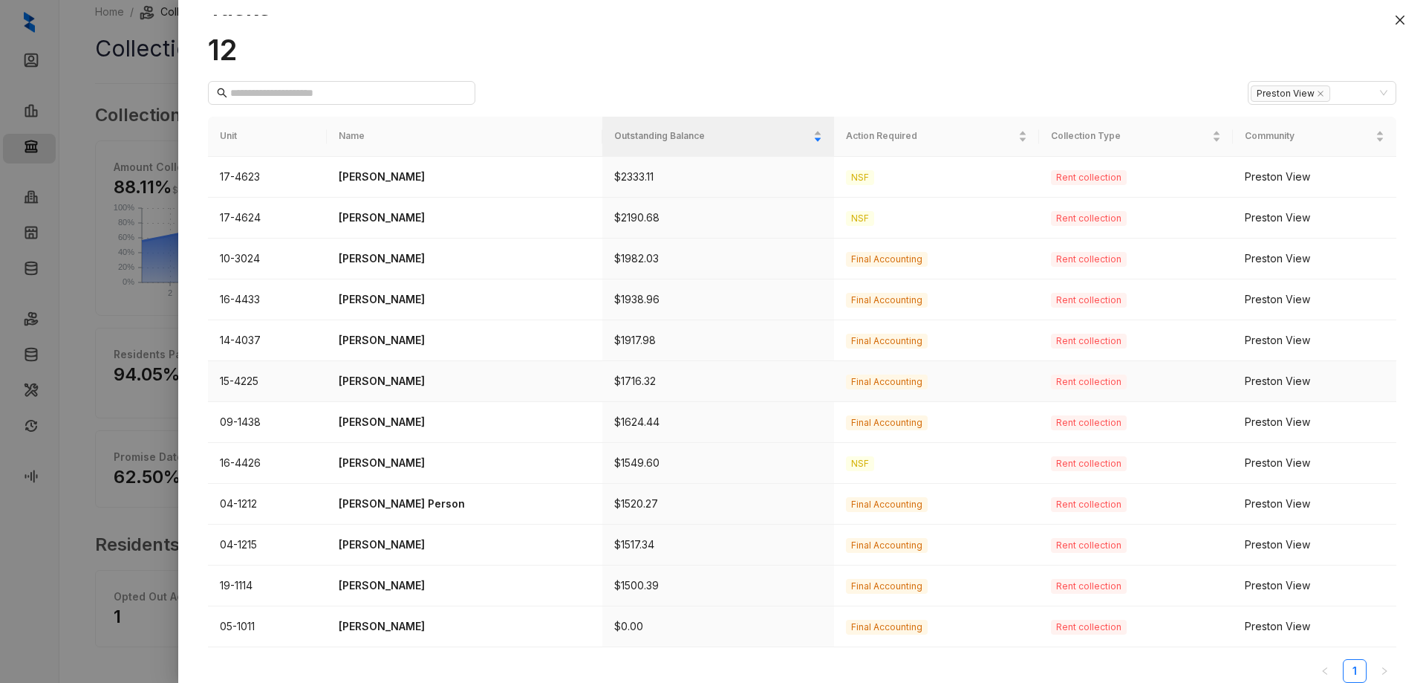
scroll to position [51, 0]
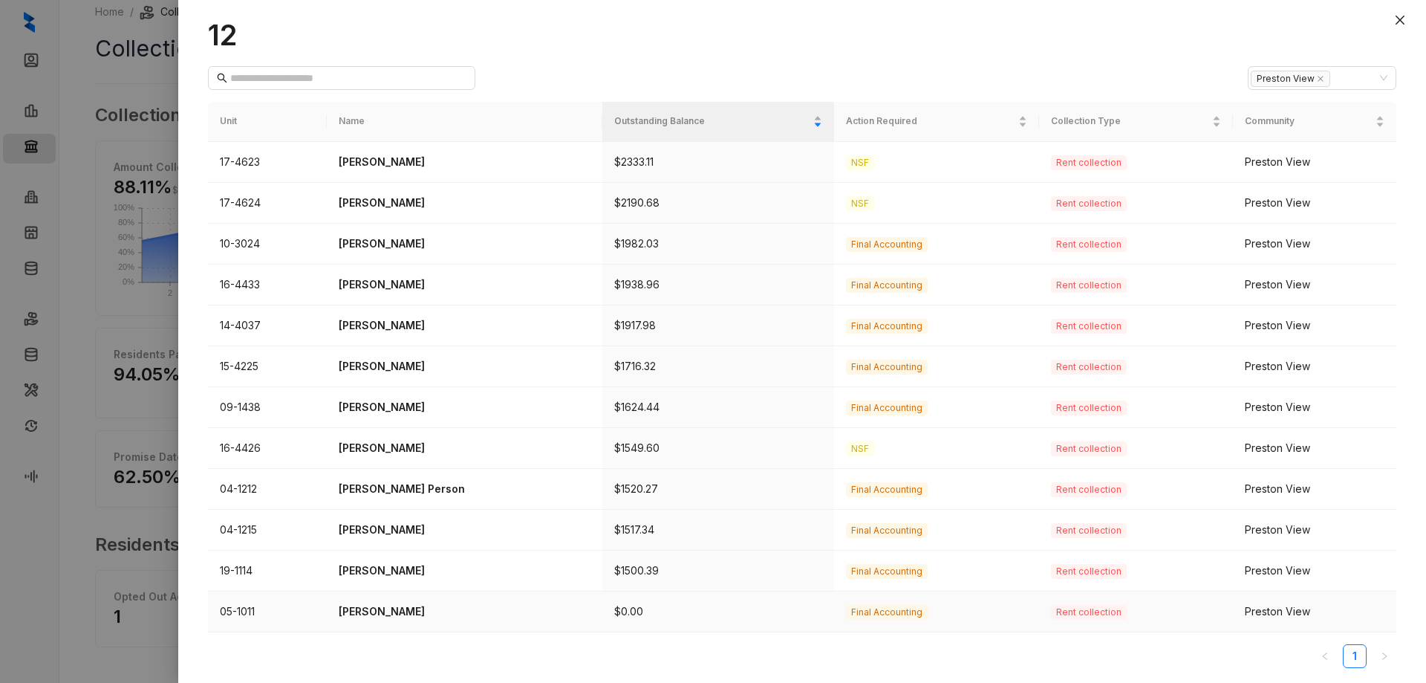
click at [384, 615] on p "[PERSON_NAME]" at bounding box center [465, 611] width 252 height 16
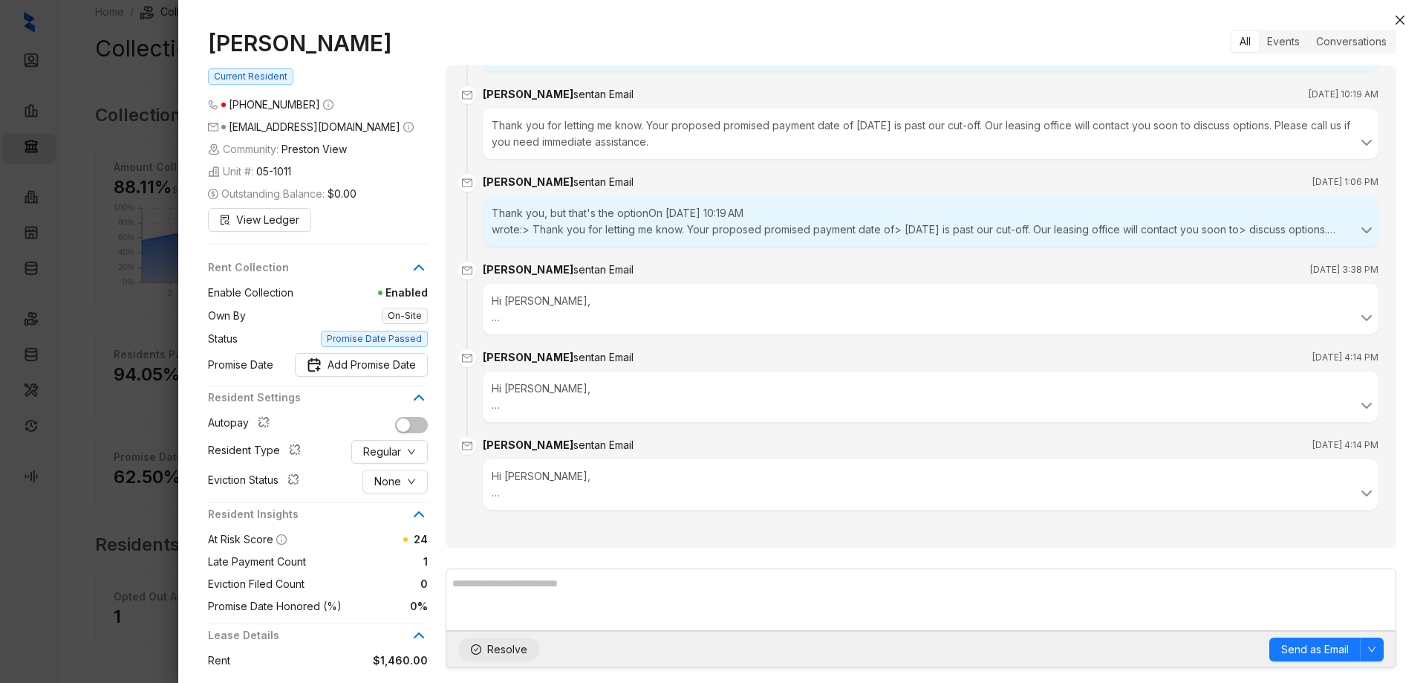
click at [475, 647] on icon "check-circle" at bounding box center [476, 649] width 10 height 10
click at [1402, 19] on icon "close" at bounding box center [1400, 20] width 9 height 9
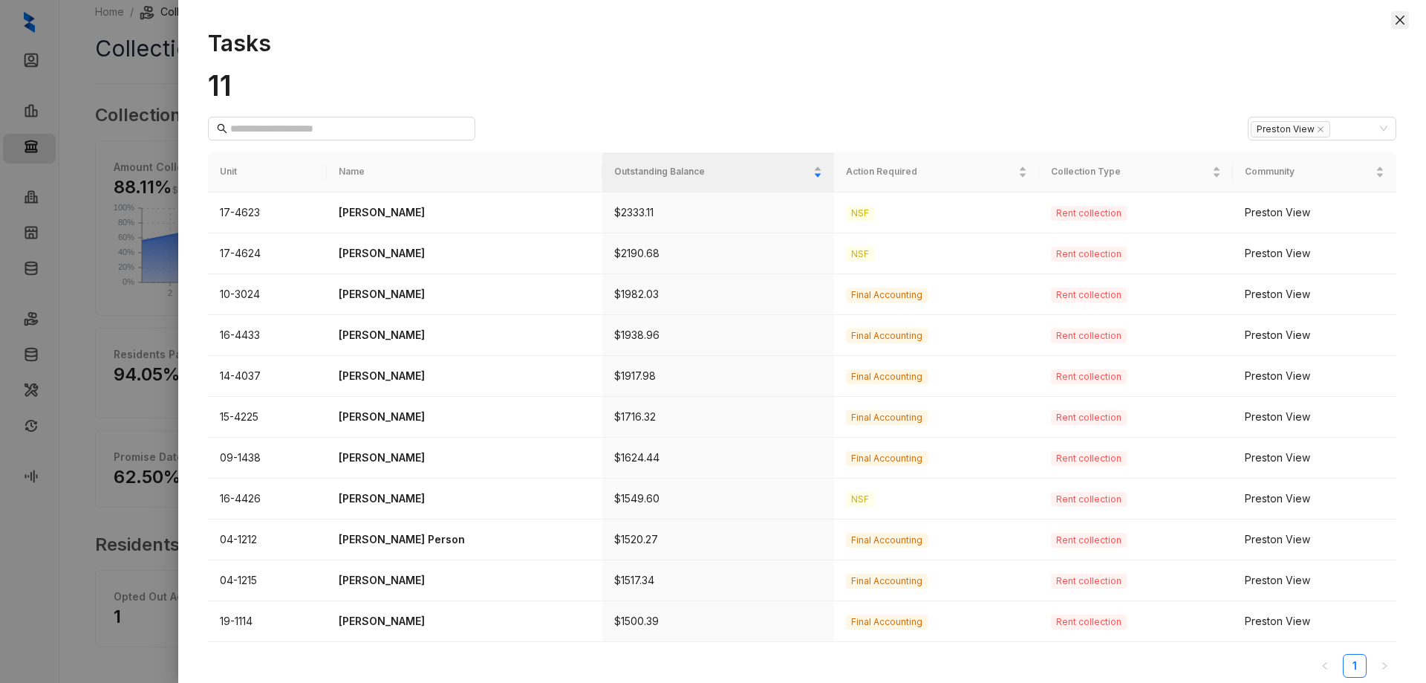
click at [1400, 17] on icon "close" at bounding box center [1400, 20] width 12 height 12
